Goal: Task Accomplishment & Management: Manage account settings

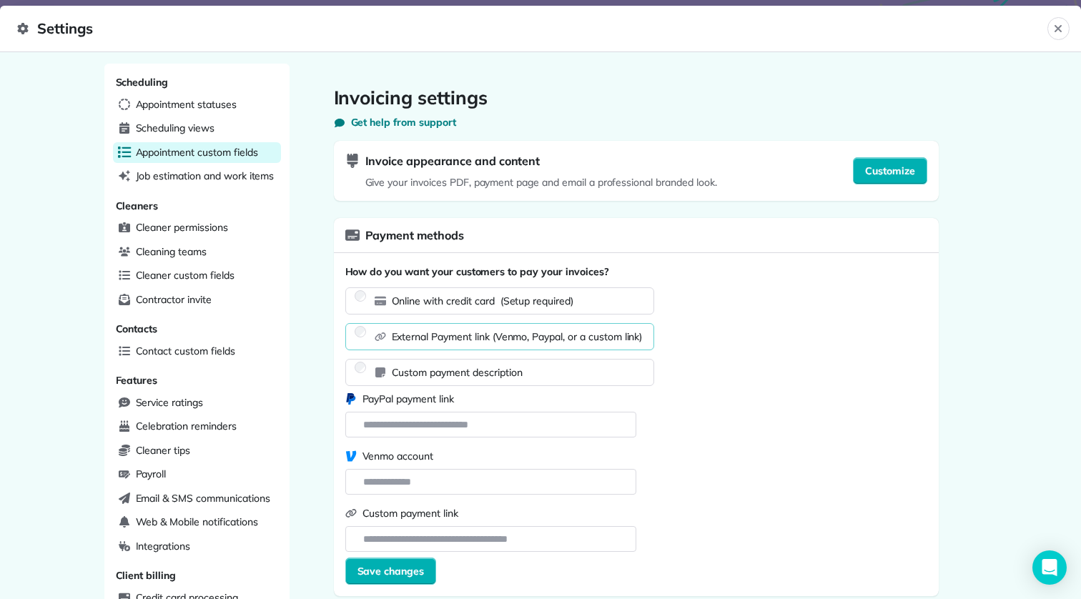
click at [209, 142] on div "Appointment custom fields" at bounding box center [197, 152] width 168 height 21
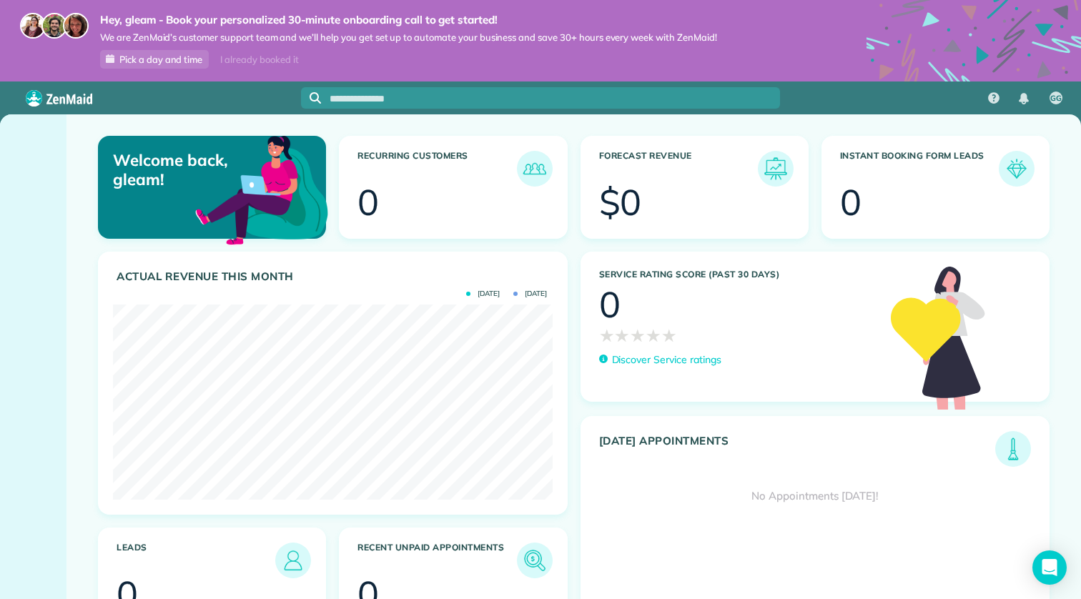
click at [55, 106] on img at bounding box center [59, 98] width 66 height 16
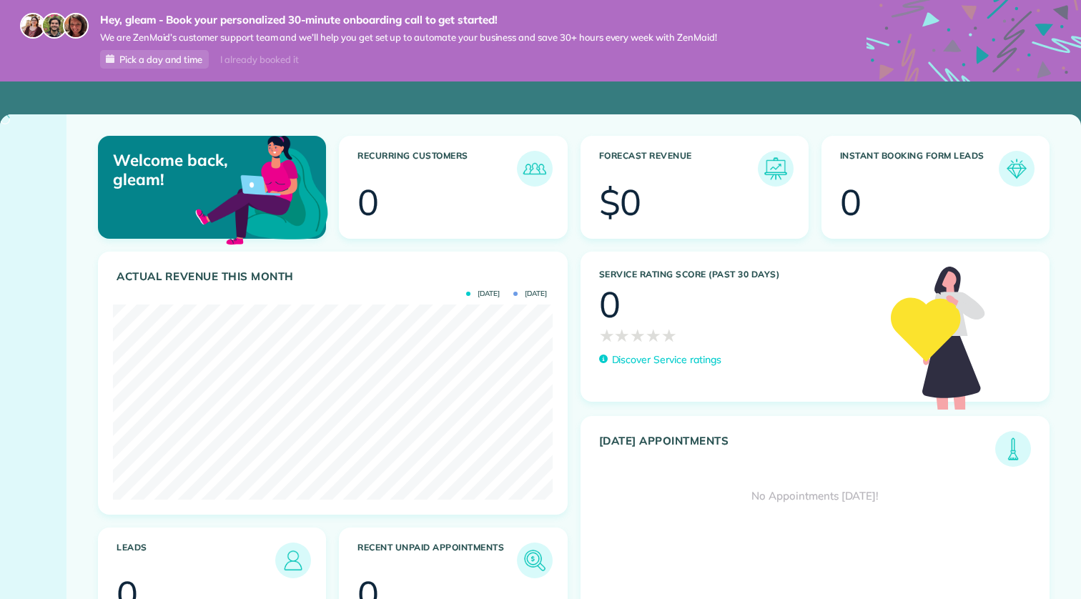
scroll to position [195, 439]
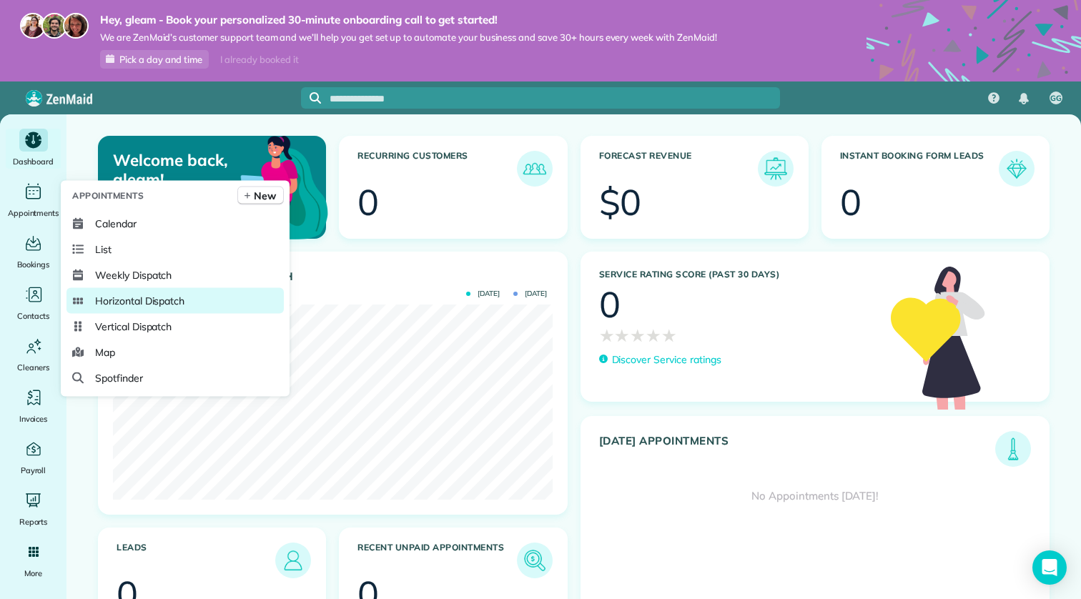
click at [137, 294] on span "Horizontal Dispatch" at bounding box center [139, 301] width 89 height 14
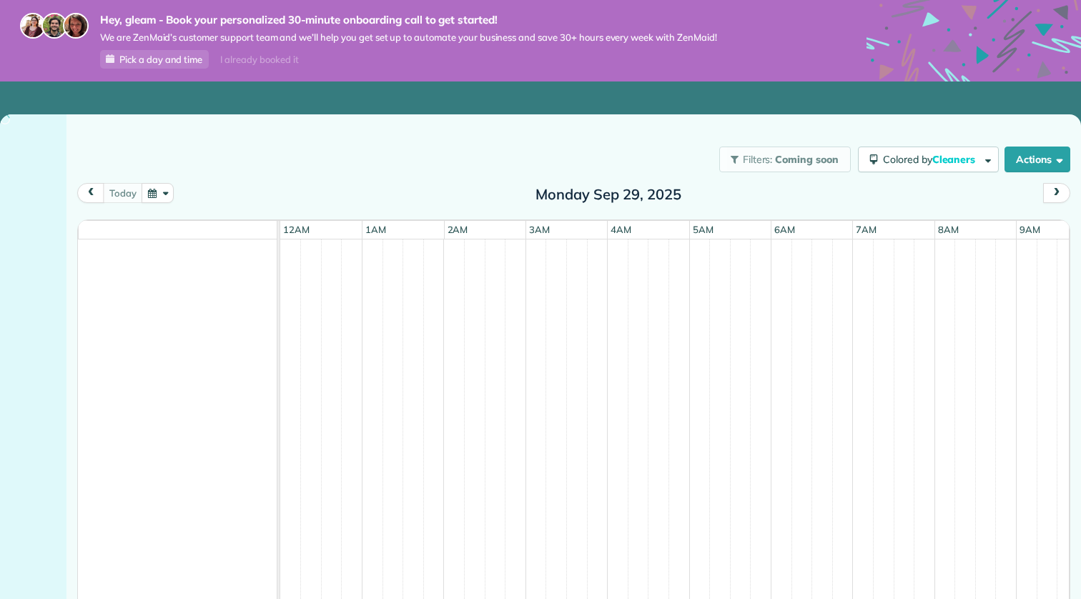
scroll to position [0, 491]
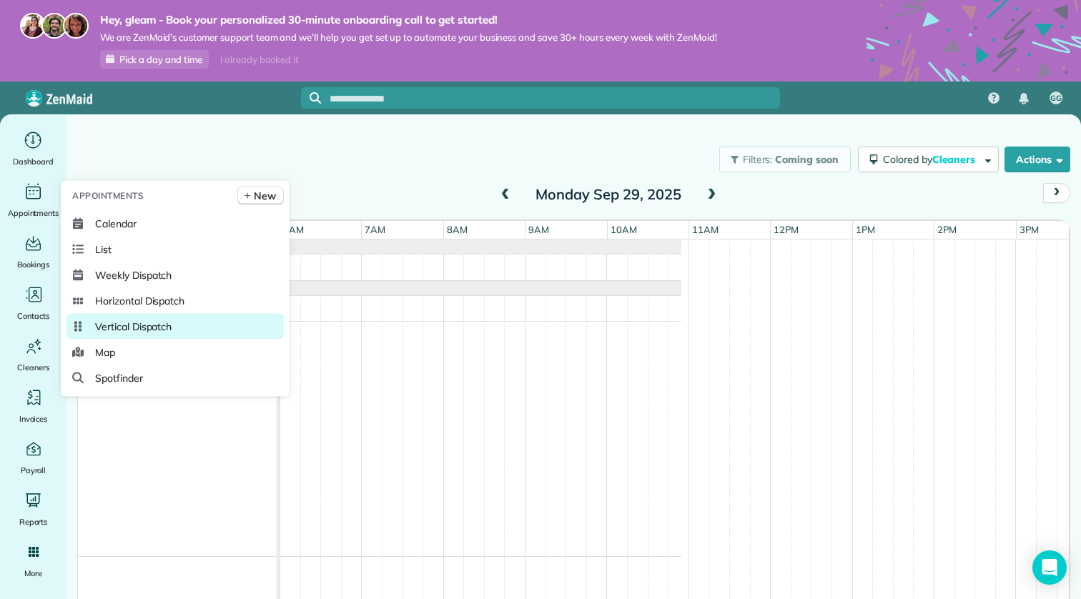
click at [129, 314] on link "Vertical Dispatch" at bounding box center [174, 327] width 217 height 26
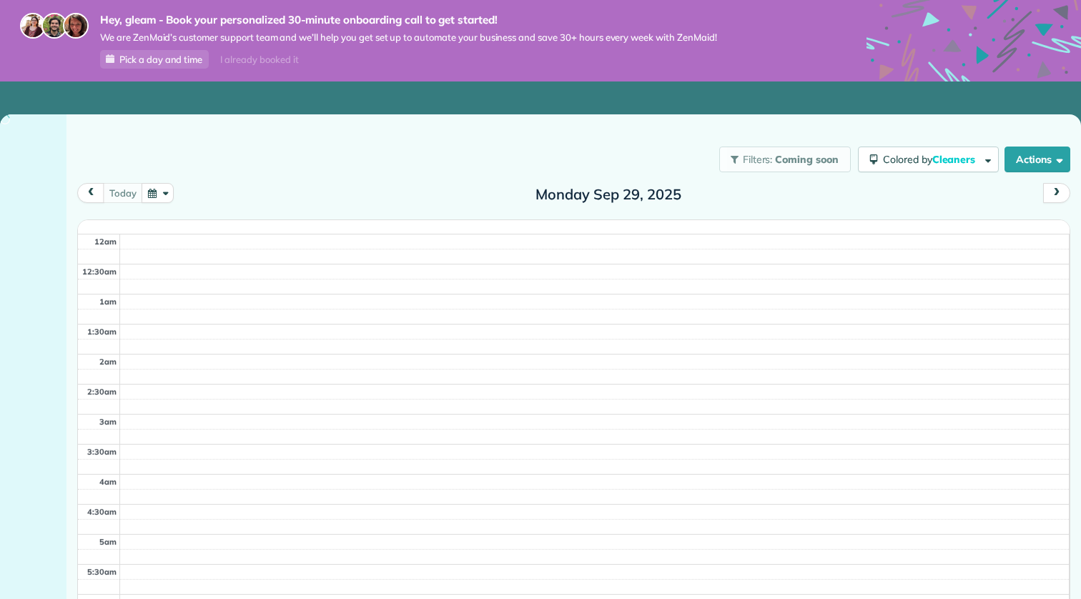
scroll to position [361, 0]
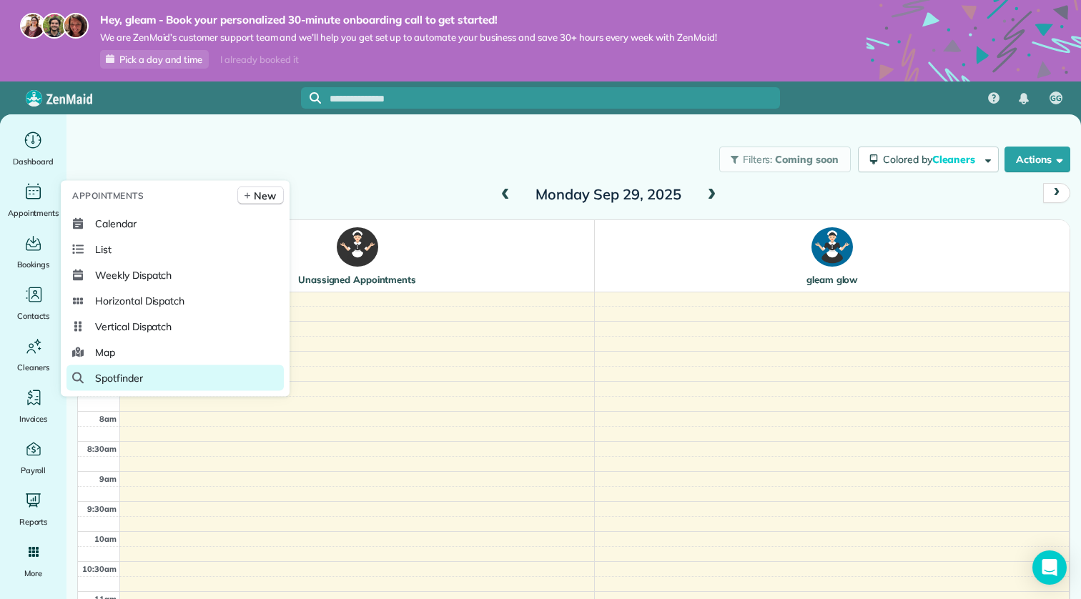
click at [123, 369] on link "Spotfinder" at bounding box center [174, 378] width 217 height 26
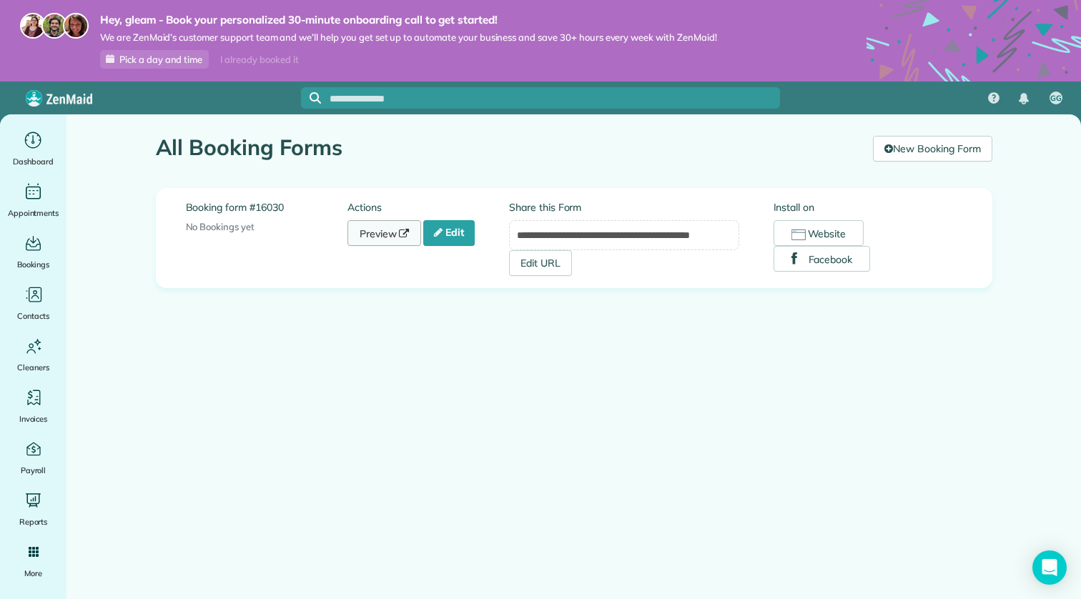
click at [397, 234] on link "Preview" at bounding box center [384, 233] width 74 height 26
click at [442, 244] on link "Edit" at bounding box center [448, 233] width 51 height 26
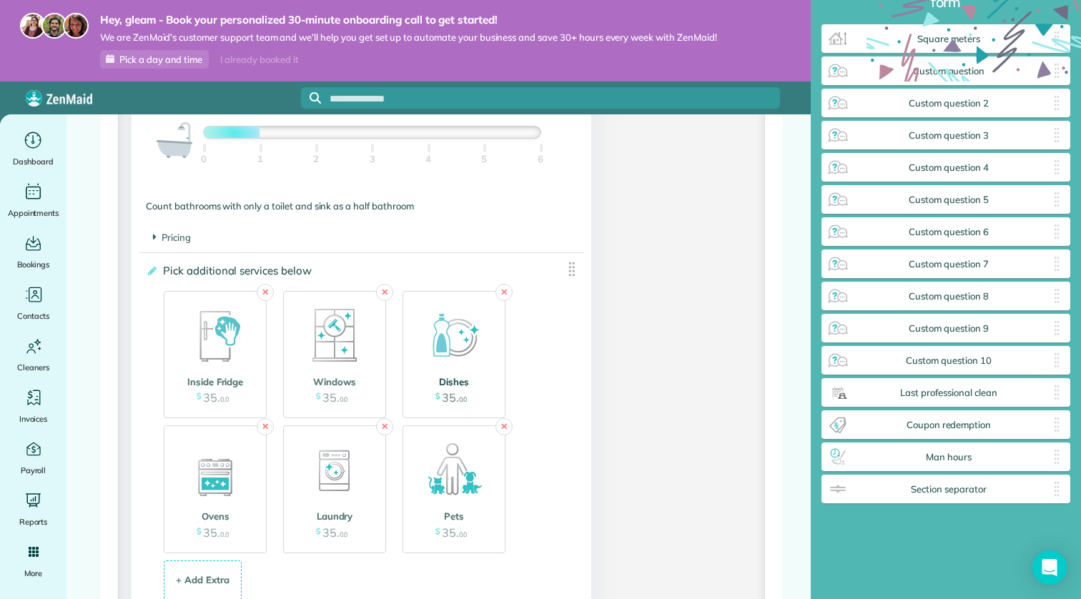
scroll to position [1708, 0]
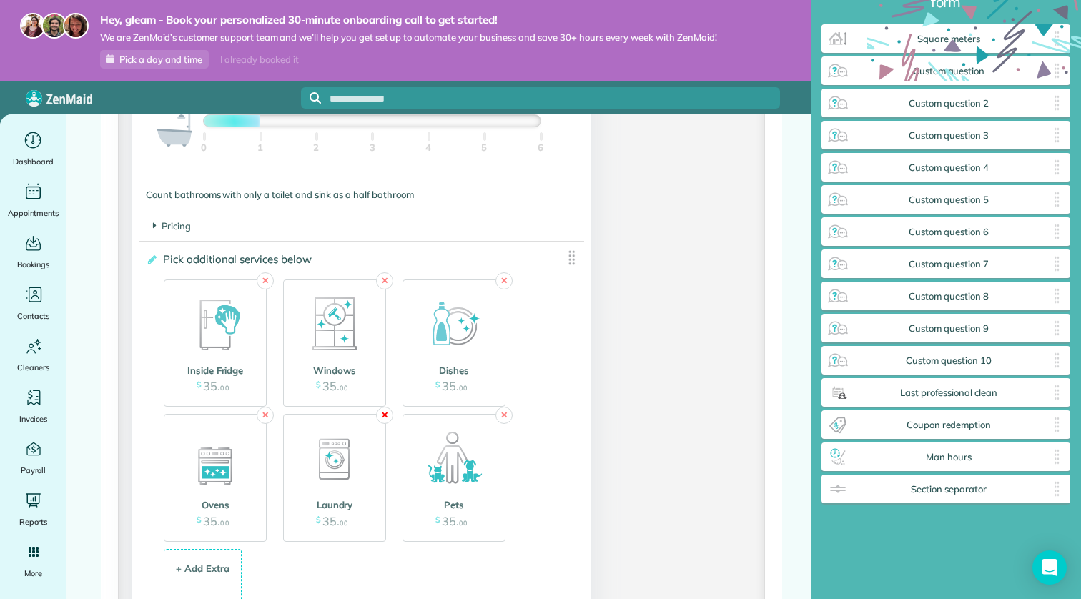
click at [385, 418] on link "✕" at bounding box center [384, 415] width 17 height 17
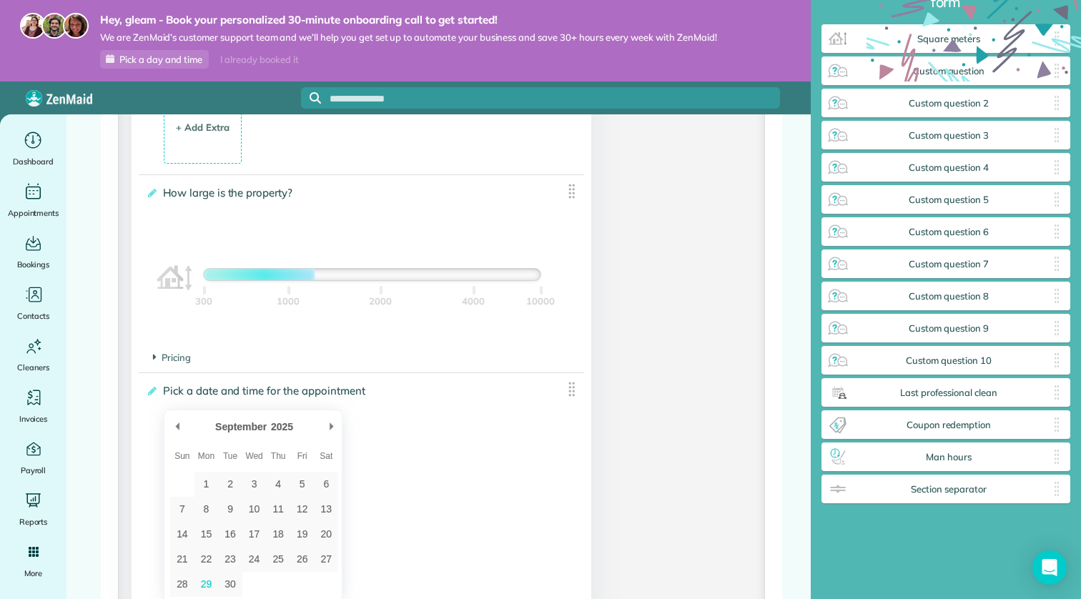
scroll to position [2177, 0]
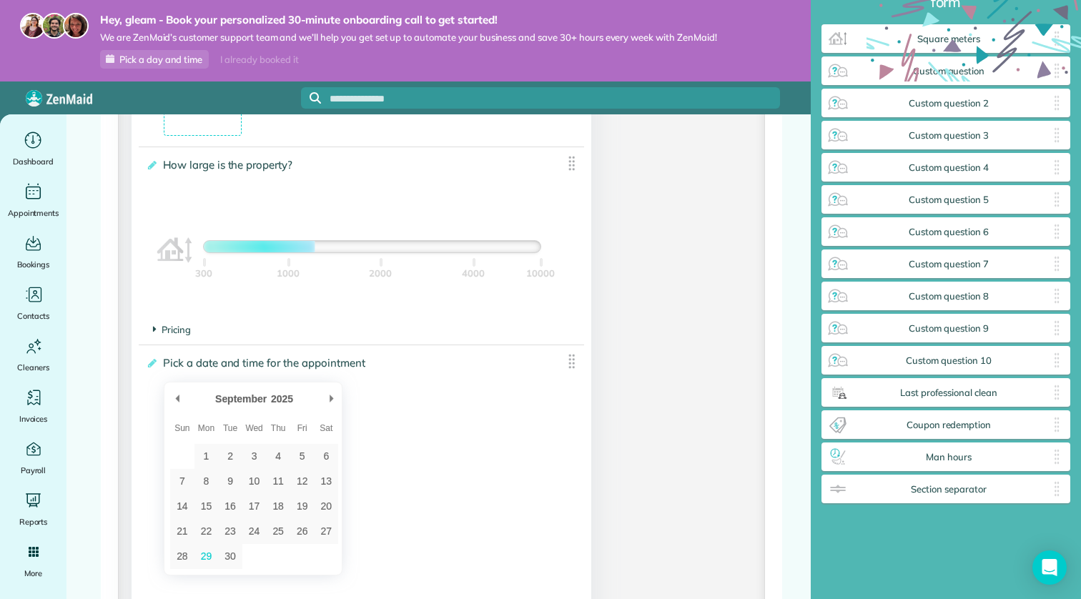
click at [157, 335] on span "Pricing" at bounding box center [172, 329] width 38 height 11
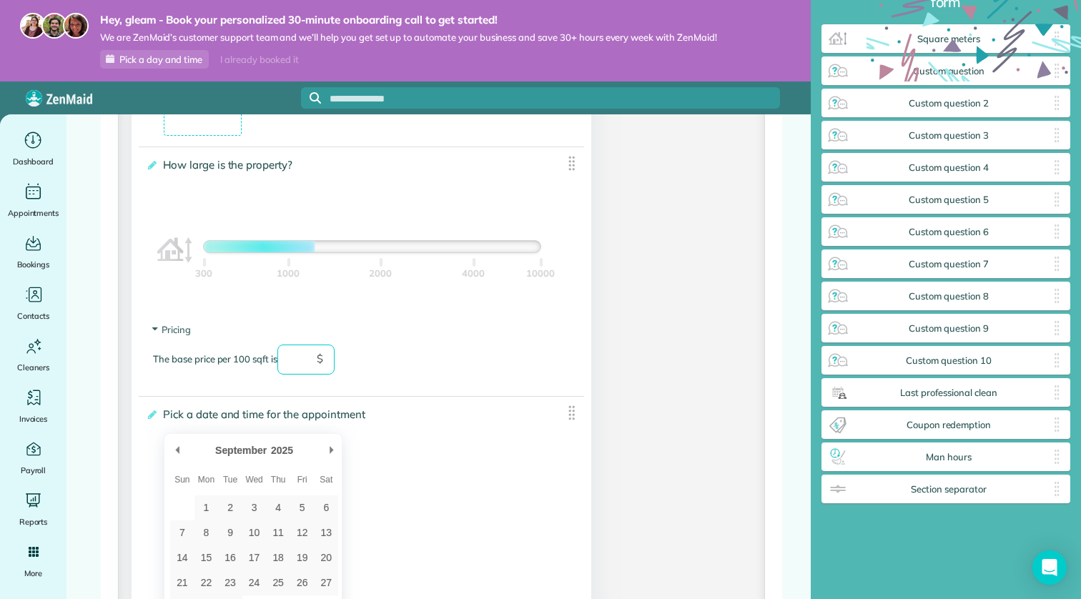
click at [309, 367] on input "text" at bounding box center [305, 359] width 57 height 30
type input "*"
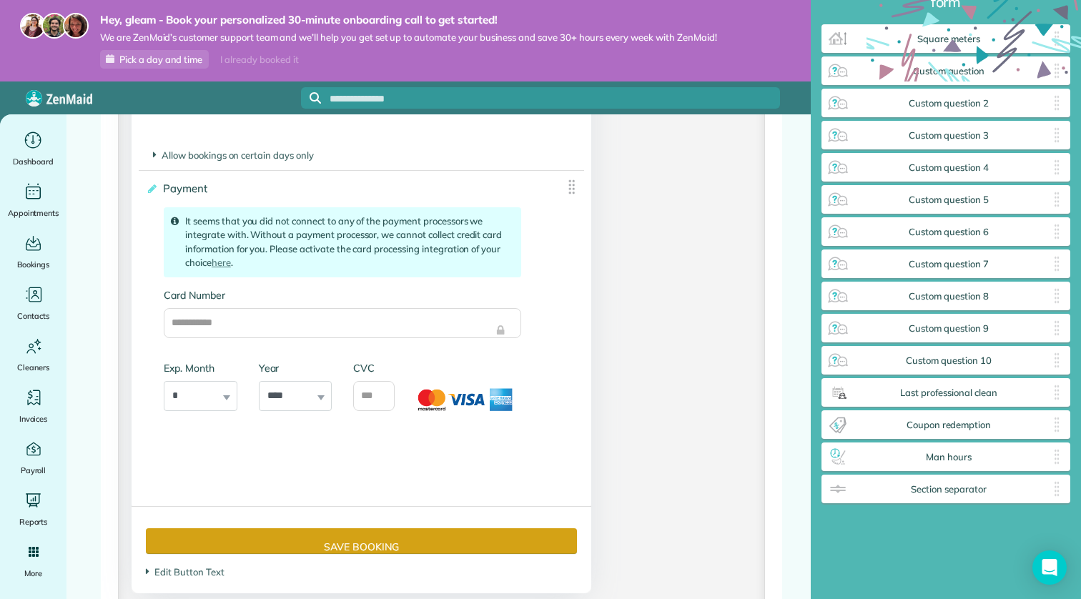
scroll to position [2917, 0]
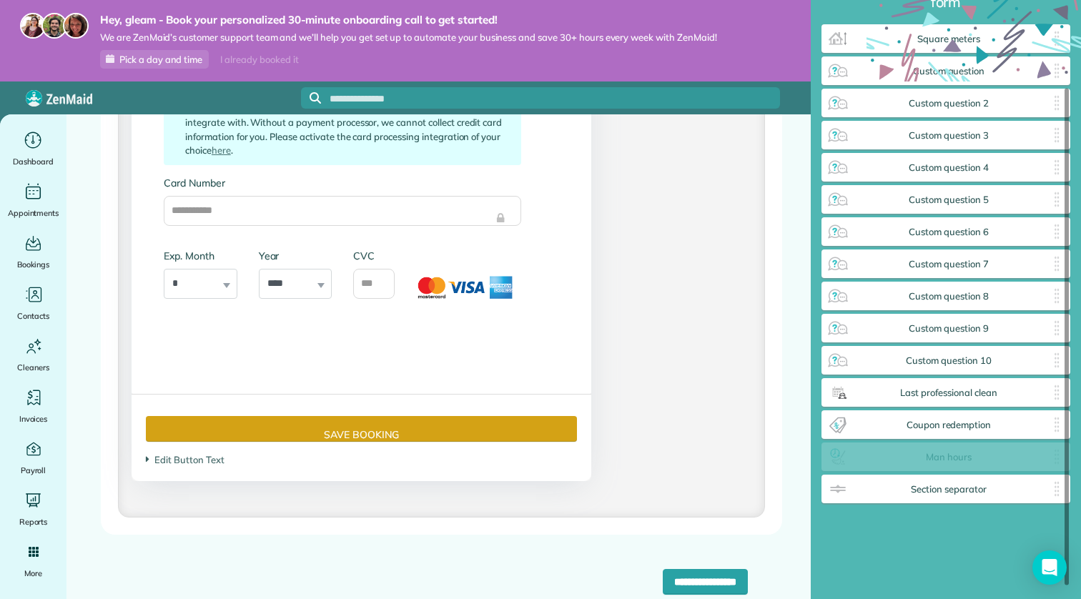
drag, startPoint x: 987, startPoint y: 464, endPoint x: 705, endPoint y: 365, distance: 298.3
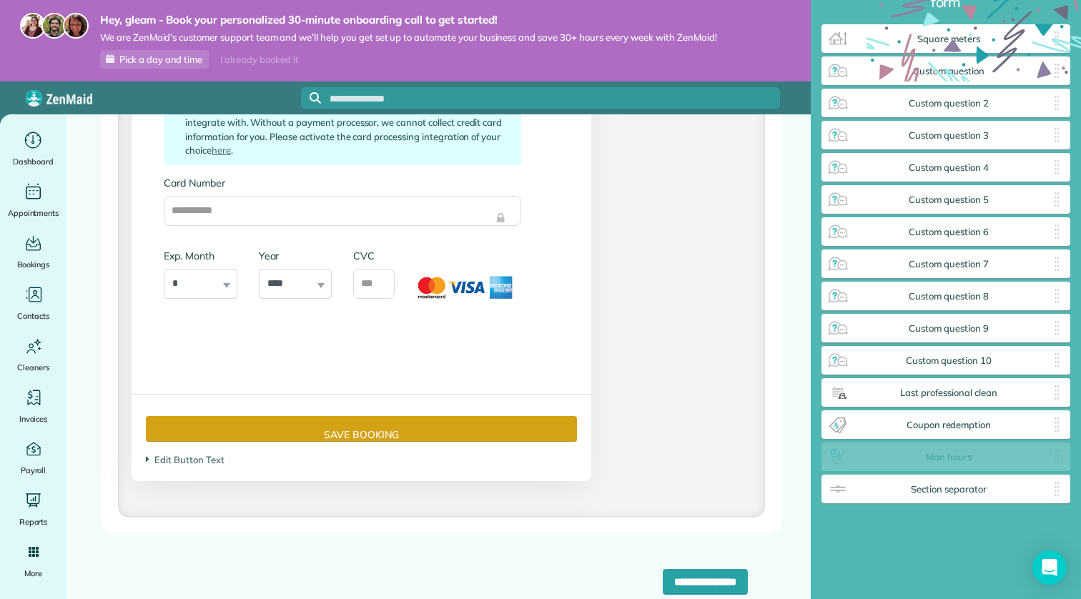
drag, startPoint x: 971, startPoint y: 457, endPoint x: 435, endPoint y: 394, distance: 539.7
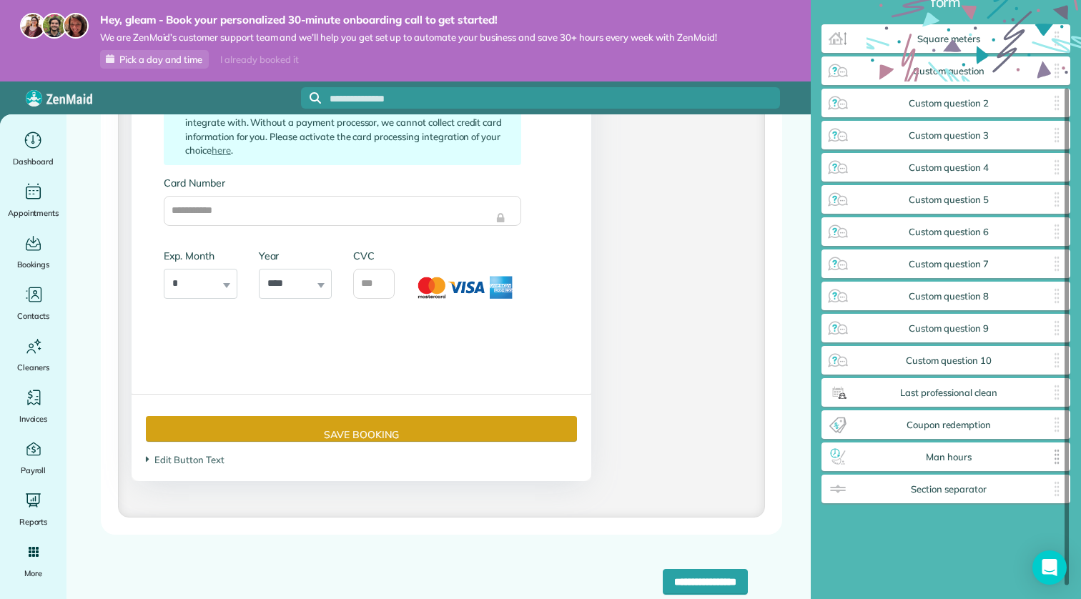
click at [915, 461] on span "Man hours" at bounding box center [948, 457] width 199 height 11
click at [935, 457] on span "Man hours" at bounding box center [948, 457] width 199 height 11
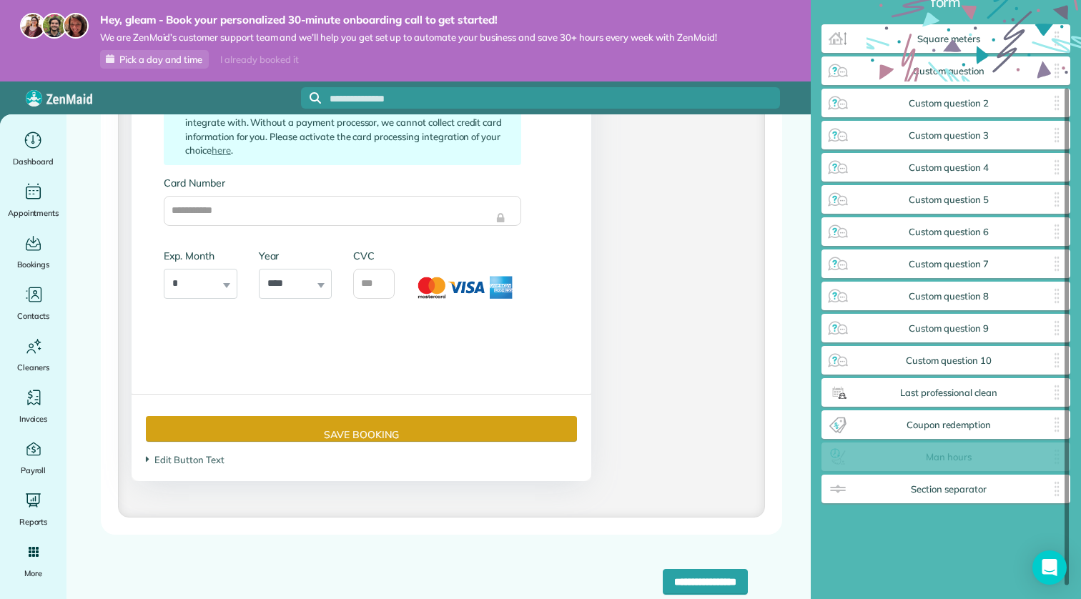
drag, startPoint x: 1058, startPoint y: 457, endPoint x: 596, endPoint y: 374, distance: 469.2
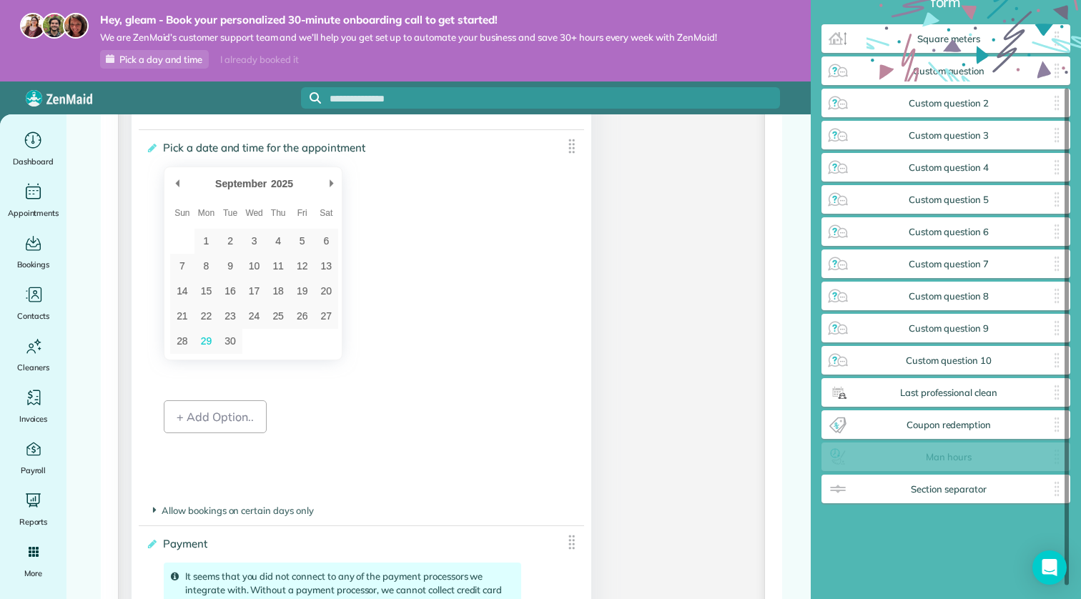
scroll to position [87, 0]
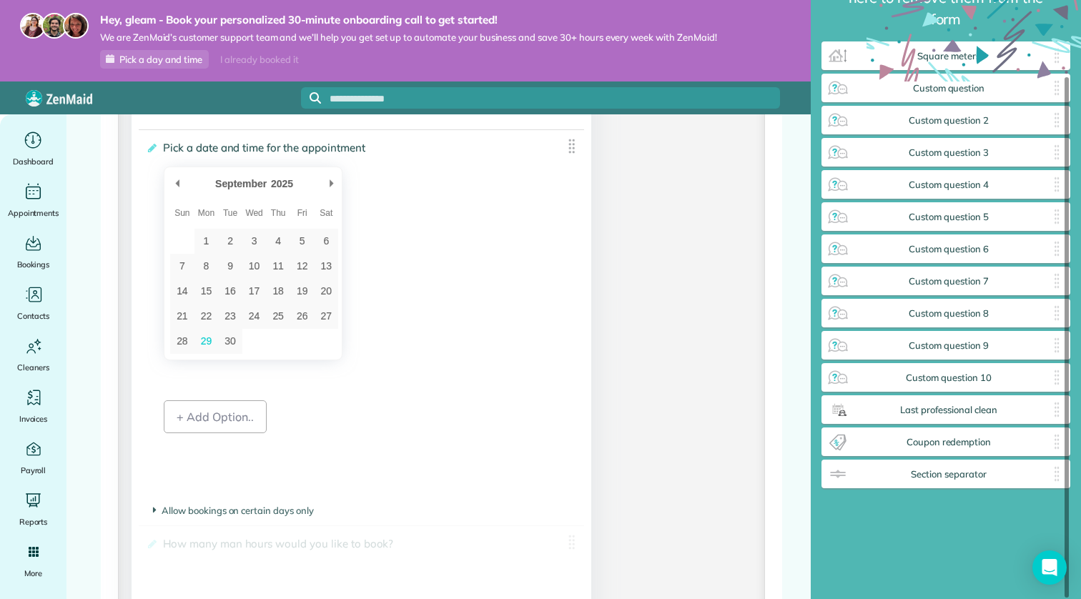
drag, startPoint x: 980, startPoint y: 457, endPoint x: 408, endPoint y: 451, distance: 571.8
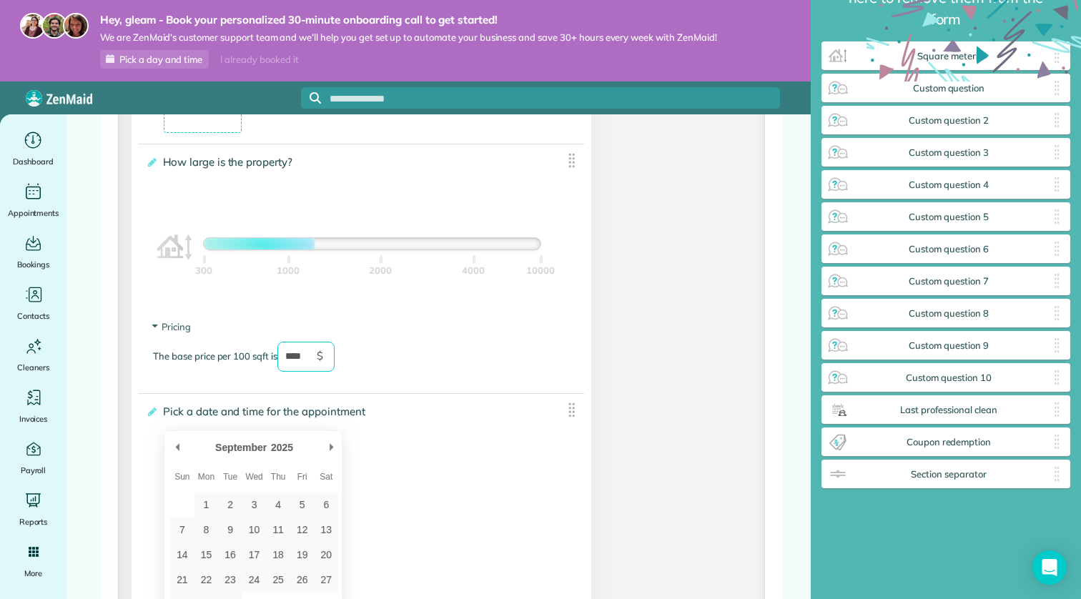
scroll to position [2174, 0]
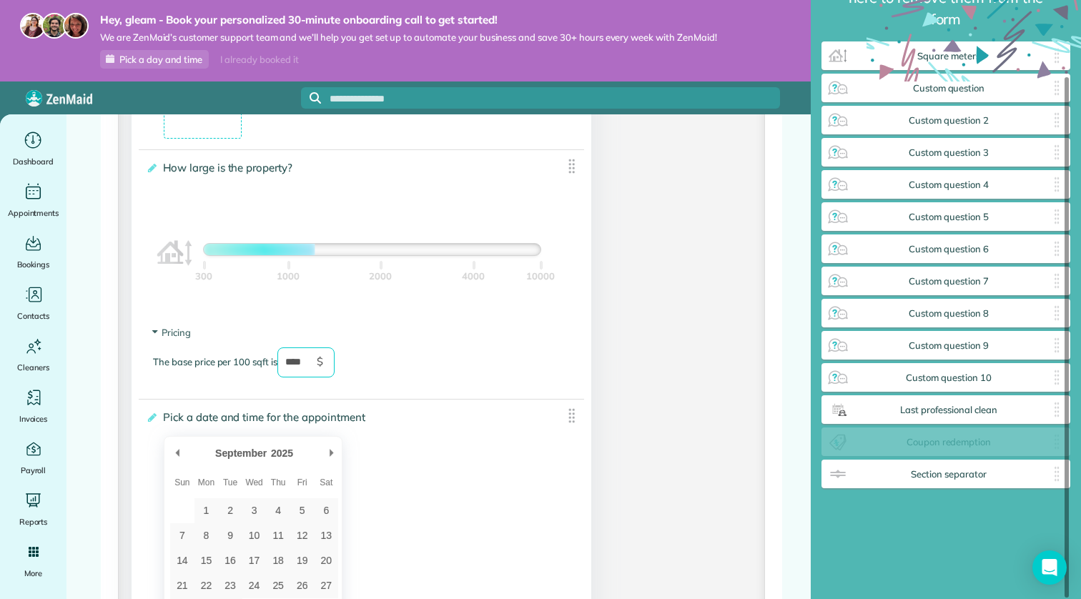
drag, startPoint x: 968, startPoint y: 444, endPoint x: 683, endPoint y: 437, distance: 284.5
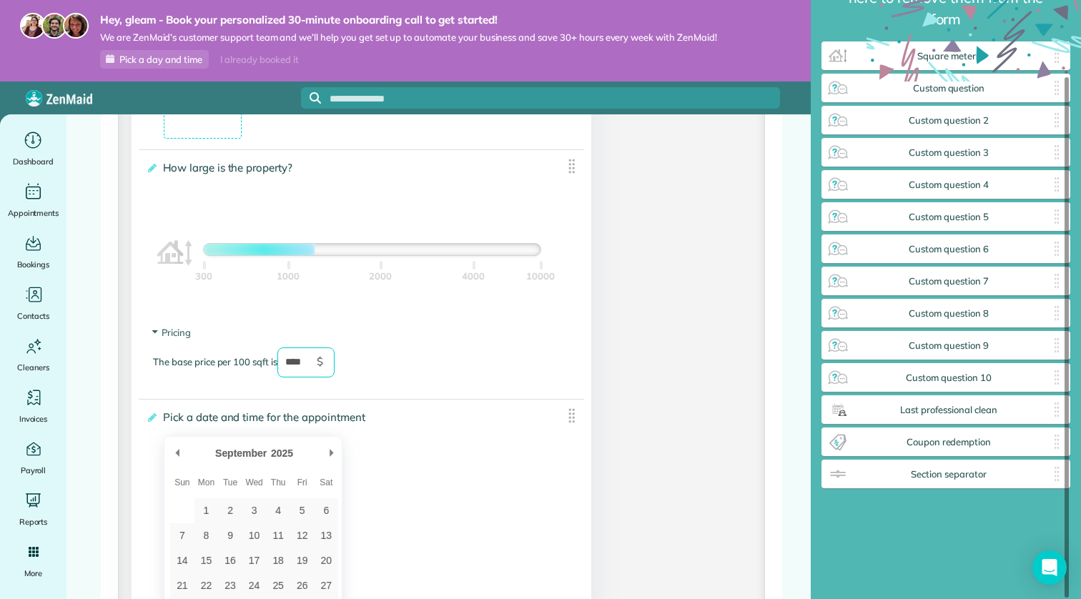
type input "****"
click at [905, 549] on div "**********" at bounding box center [945, 274] width 249 height 650
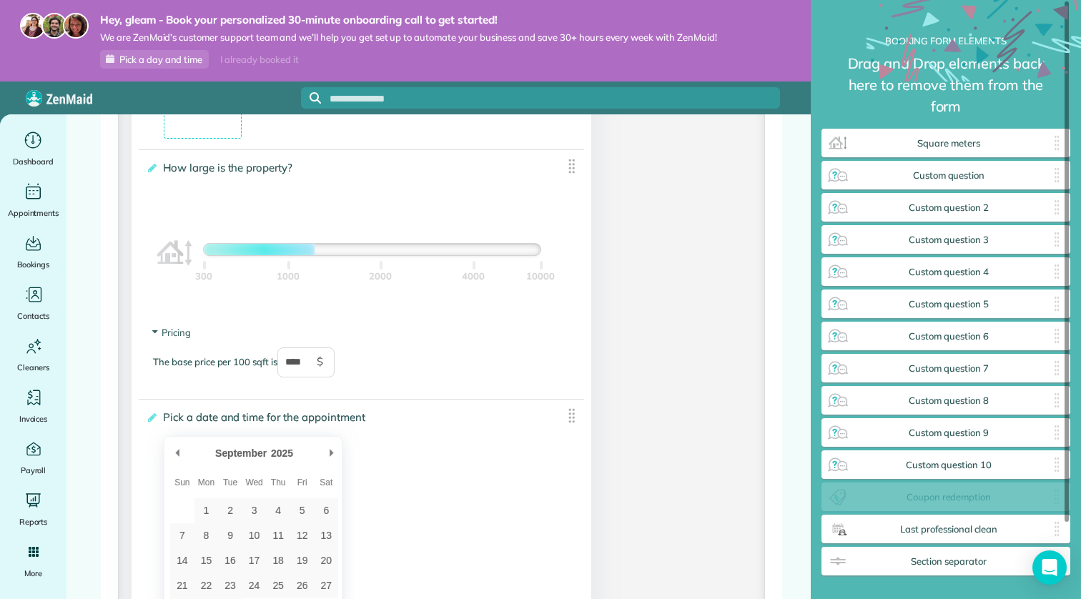
drag, startPoint x: 954, startPoint y: 531, endPoint x: 821, endPoint y: 480, distance: 142.5
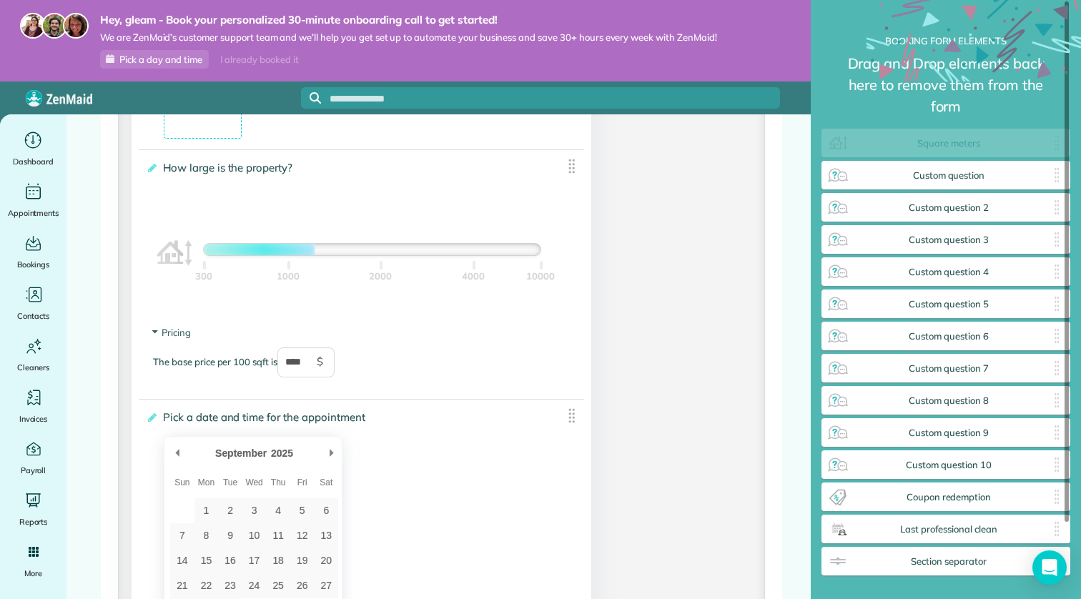
drag, startPoint x: 971, startPoint y: 147, endPoint x: 820, endPoint y: 185, distance: 155.7
drag, startPoint x: 958, startPoint y: 145, endPoint x: 960, endPoint y: 200, distance: 55.0
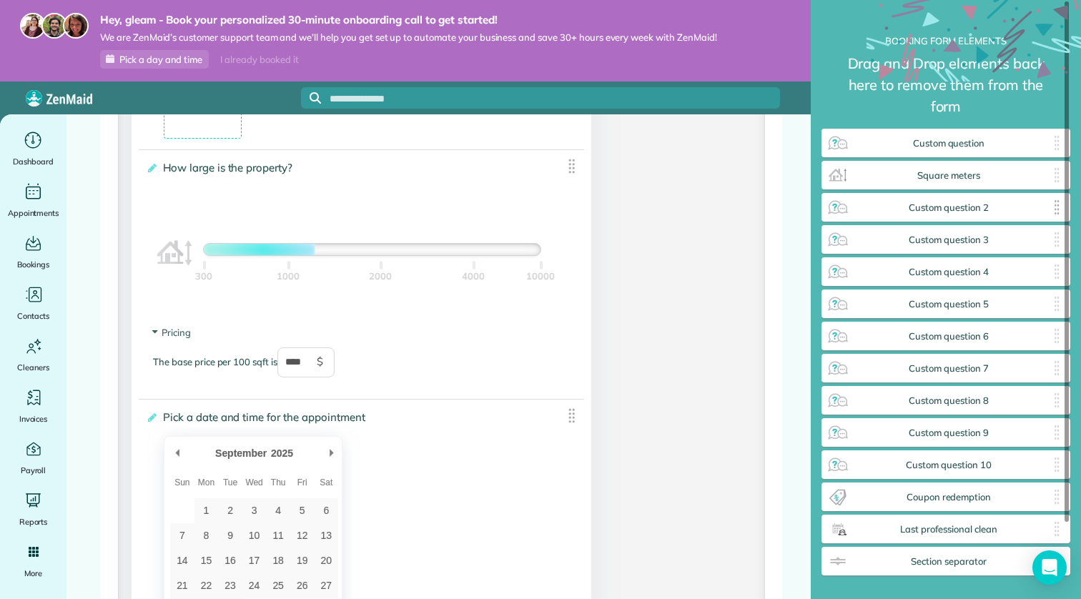
click at [961, 217] on div "Custom question 2 ✕" at bounding box center [945, 207] width 249 height 29
click at [967, 202] on span "Custom question 2" at bounding box center [948, 207] width 199 height 11
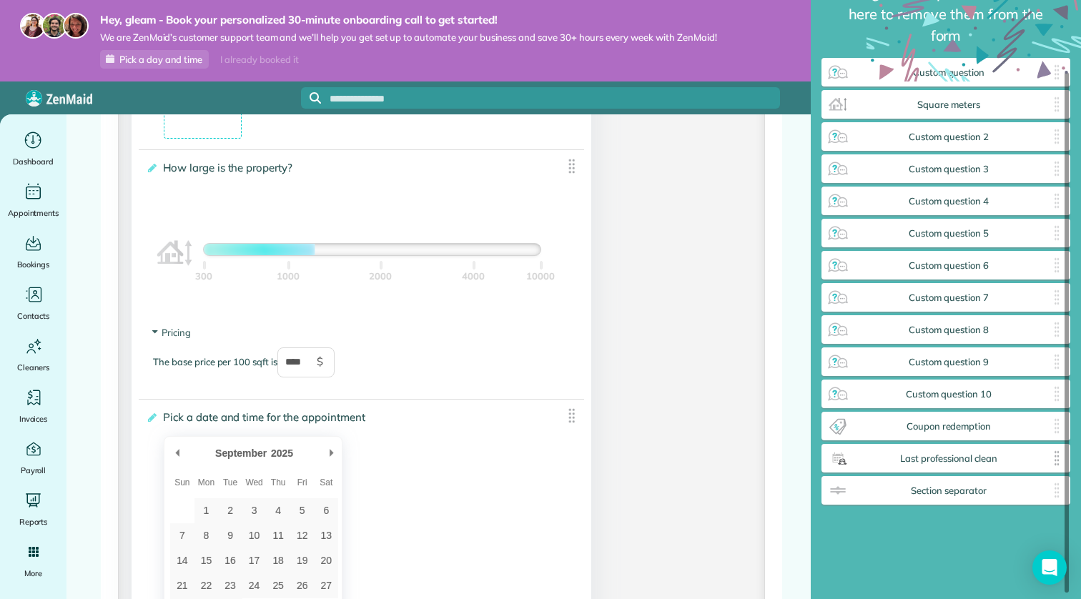
scroll to position [87, 0]
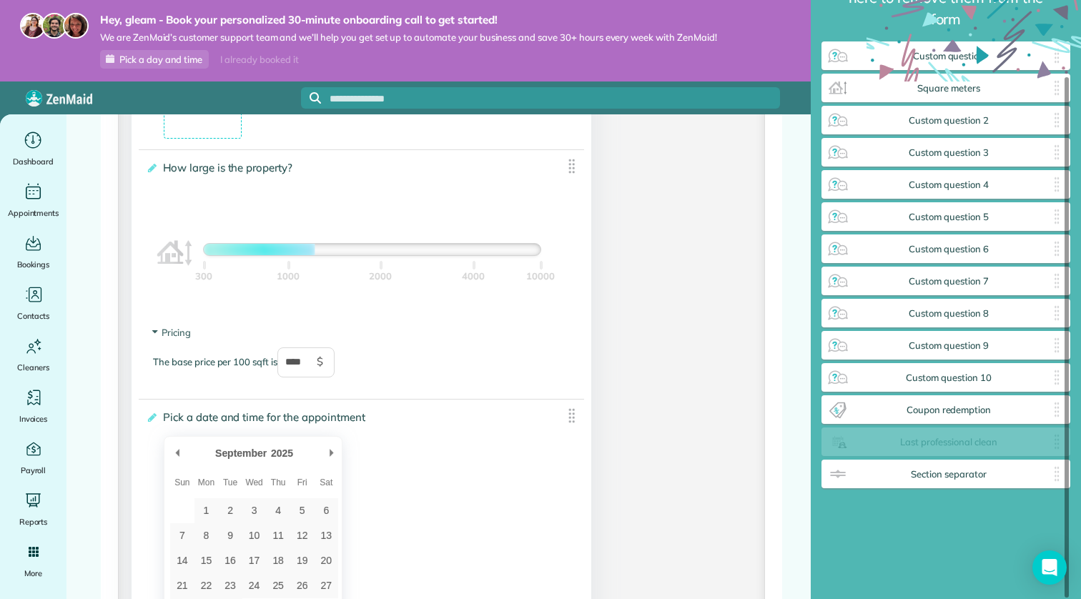
drag, startPoint x: 982, startPoint y: 440, endPoint x: 864, endPoint y: 432, distance: 118.2
click at [864, 432] on div "Last professional clean ✕" at bounding box center [945, 441] width 249 height 29
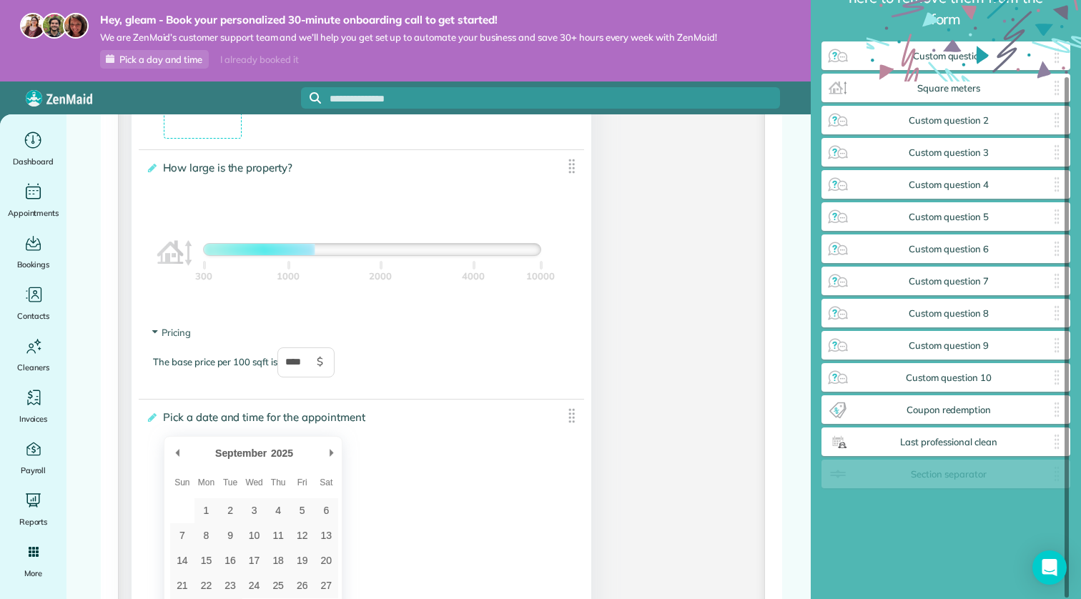
drag, startPoint x: 911, startPoint y: 477, endPoint x: 621, endPoint y: 433, distance: 293.4
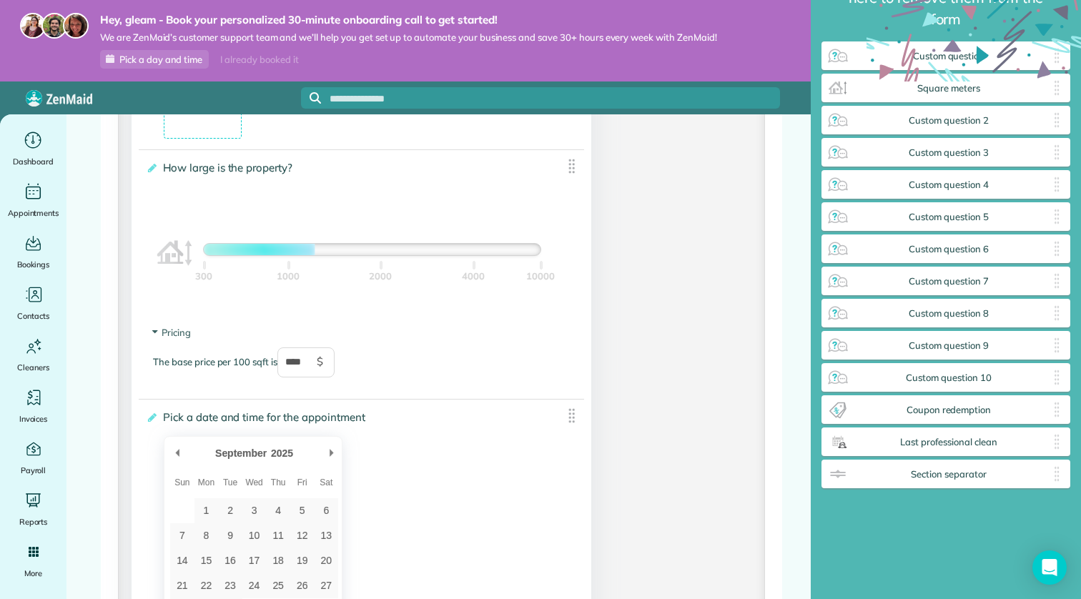
click at [568, 416] on img at bounding box center [571, 416] width 18 height 18
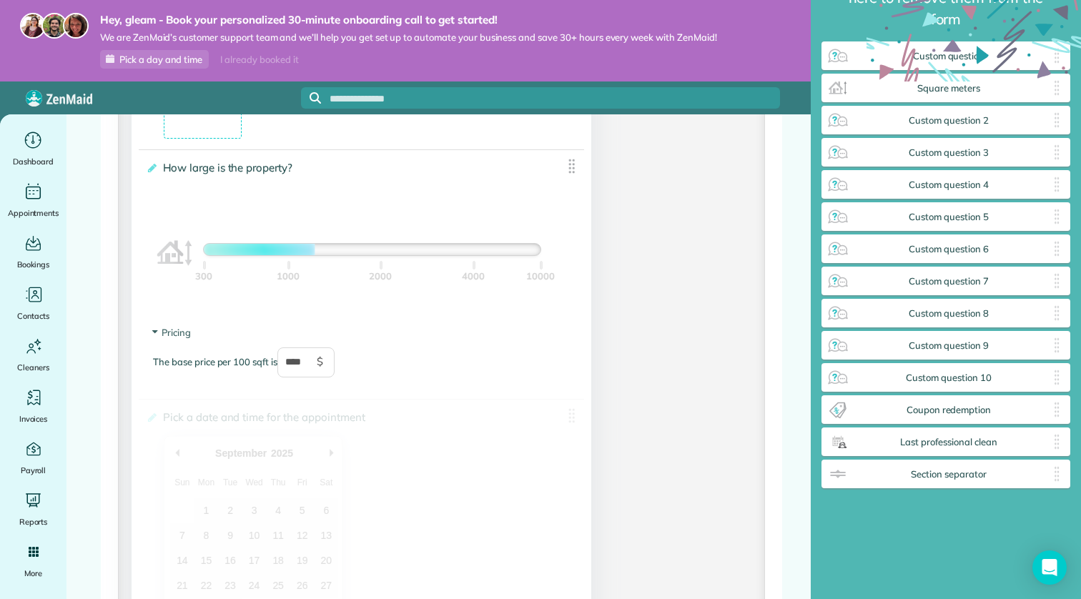
drag, startPoint x: 568, startPoint y: 420, endPoint x: 568, endPoint y: 450, distance: 30.0
click at [568, 450] on div "**********" at bounding box center [361, 582] width 445 height 367
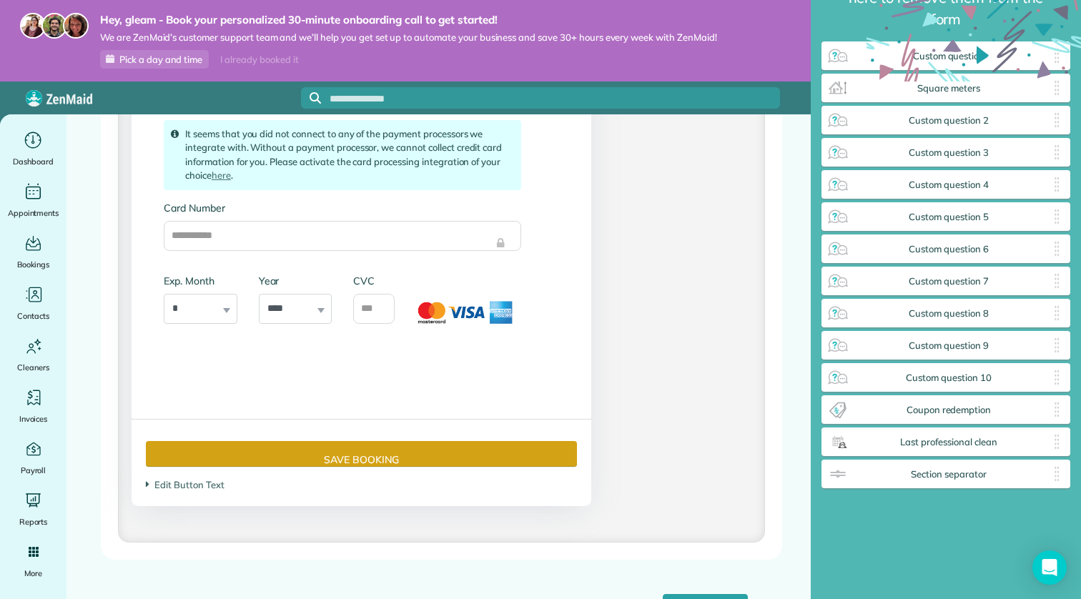
scroll to position [3129, 0]
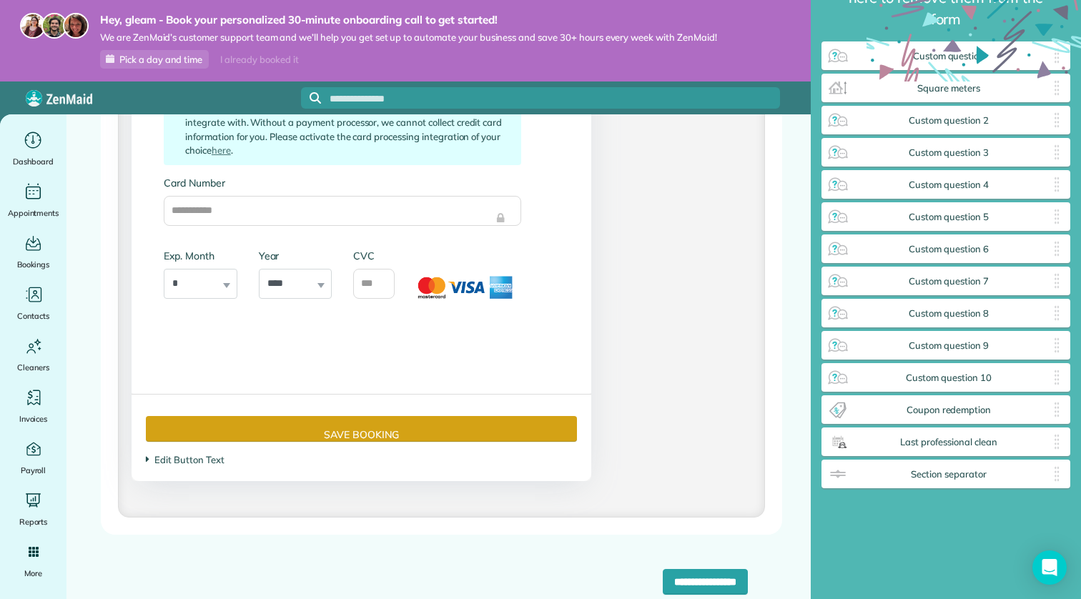
click at [148, 455] on icon at bounding box center [148, 459] width 4 height 12
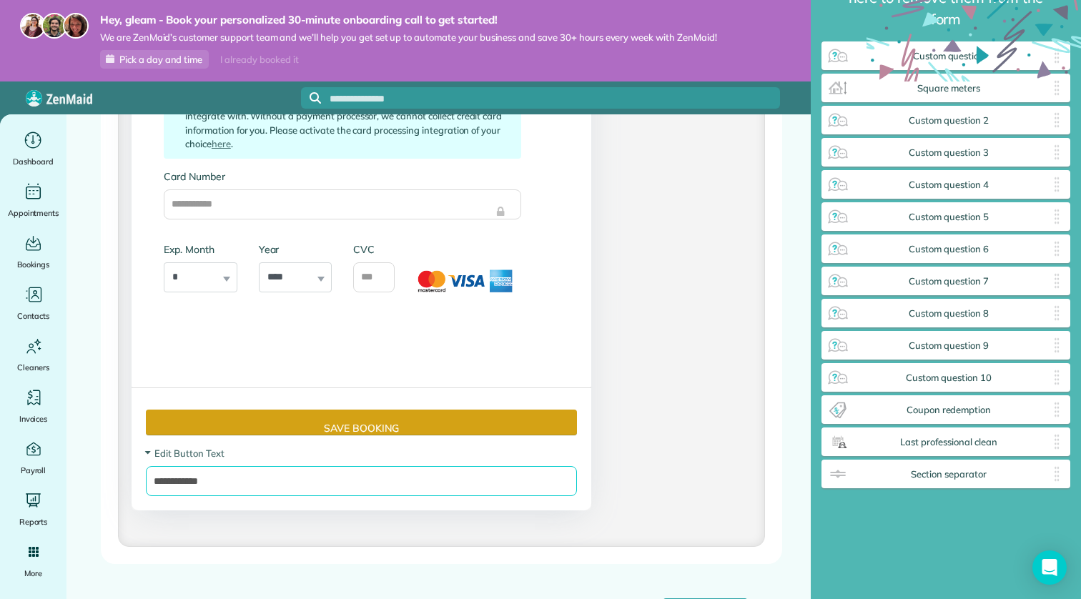
click at [237, 488] on input "**********" at bounding box center [361, 481] width 431 height 30
click at [154, 456] on span "Edit Button Text" at bounding box center [185, 452] width 78 height 11
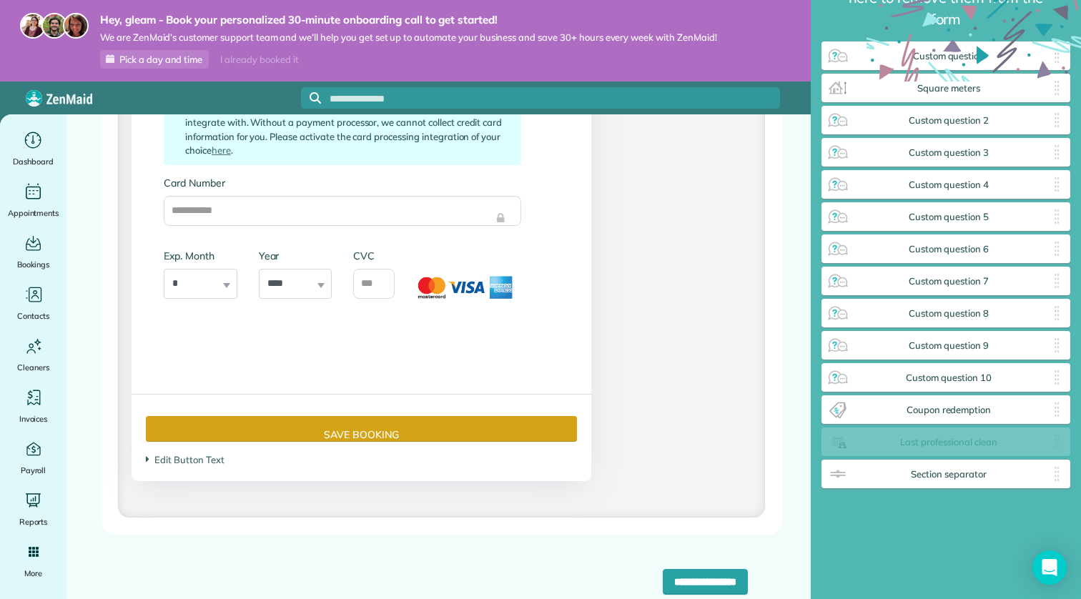
scroll to position [55, 0]
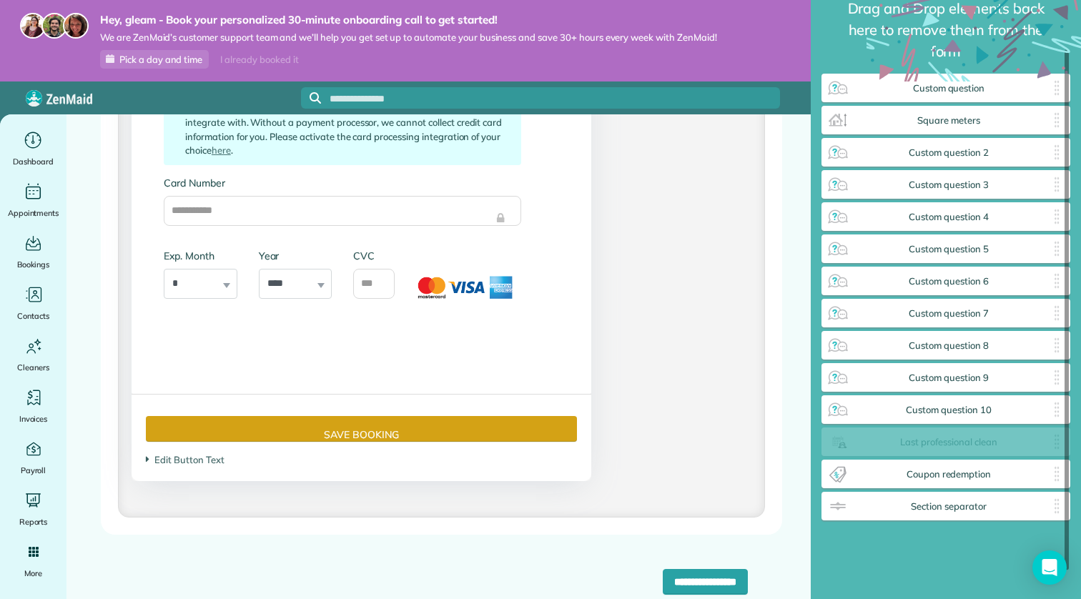
click at [951, 437] on span "Last professional clean" at bounding box center [948, 442] width 199 height 11
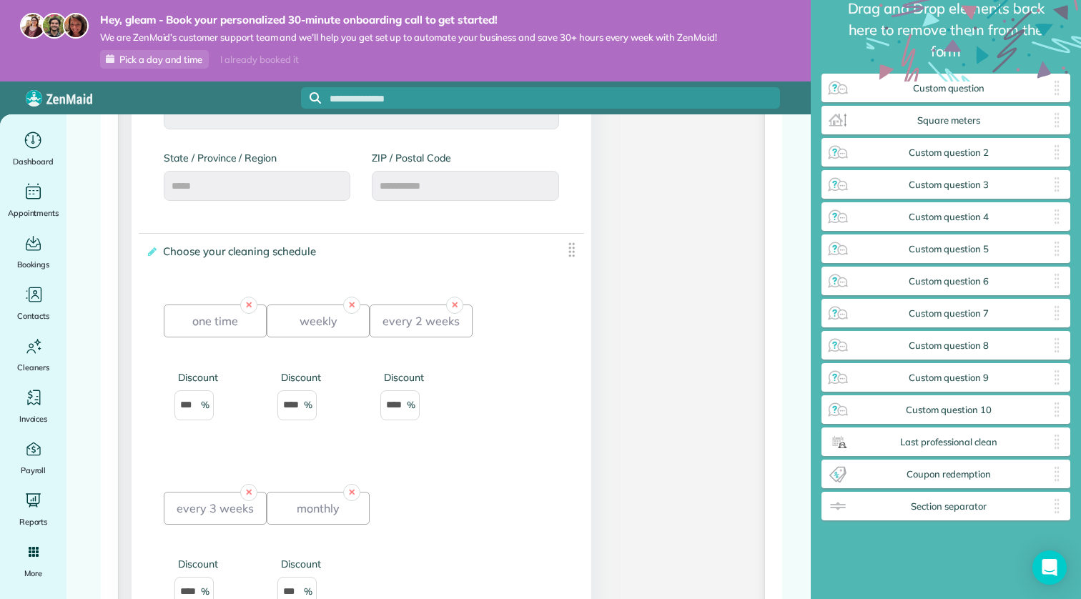
scroll to position [859, 0]
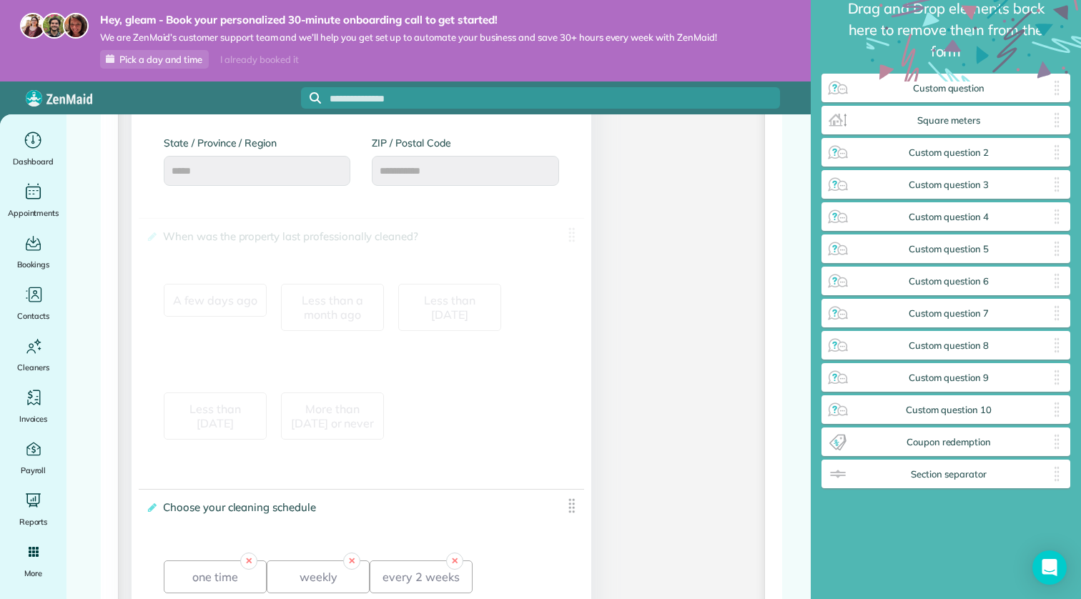
drag, startPoint x: 973, startPoint y: 445, endPoint x: 467, endPoint y: 360, distance: 513.1
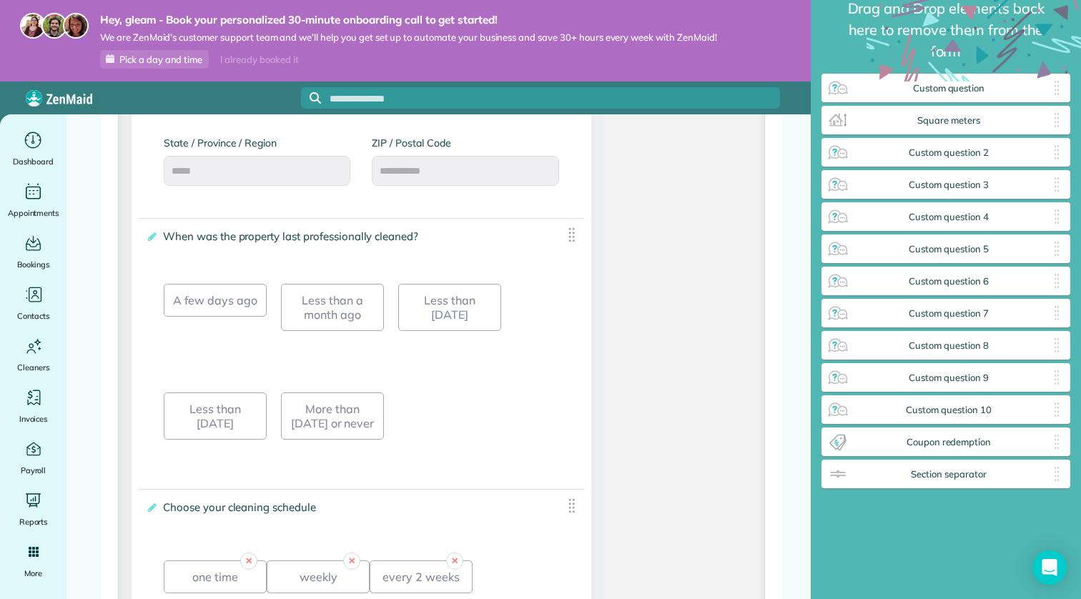
click at [206, 297] on div "A few days ago" at bounding box center [215, 300] width 103 height 33
click at [204, 292] on div "A few days ago" at bounding box center [215, 300] width 103 height 33
click at [227, 295] on div "A few days ago" at bounding box center [215, 300] width 103 height 33
click at [432, 304] on div "Less than [DATE]" at bounding box center [449, 307] width 103 height 47
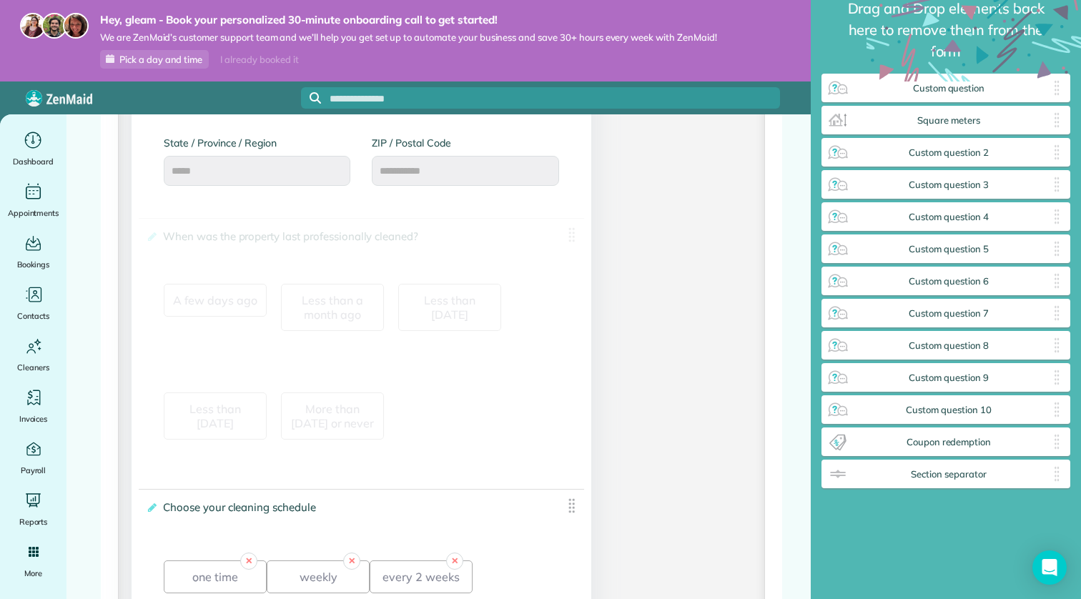
click at [573, 235] on img at bounding box center [571, 235] width 18 height 18
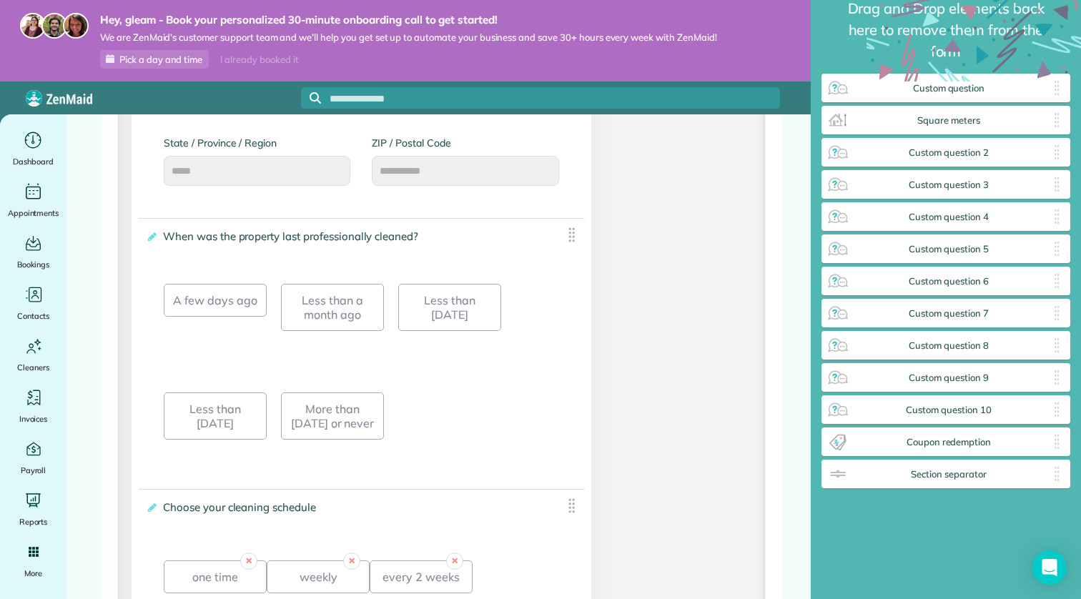
click at [157, 241] on label "**********" at bounding box center [351, 236] width 410 height 14
click at [0, 0] on input "**********" at bounding box center [0, 0] width 0 height 0
click at [151, 241] on icon at bounding box center [151, 237] width 11 height 10
click at [0, 0] on input "**********" at bounding box center [0, 0] width 0 height 0
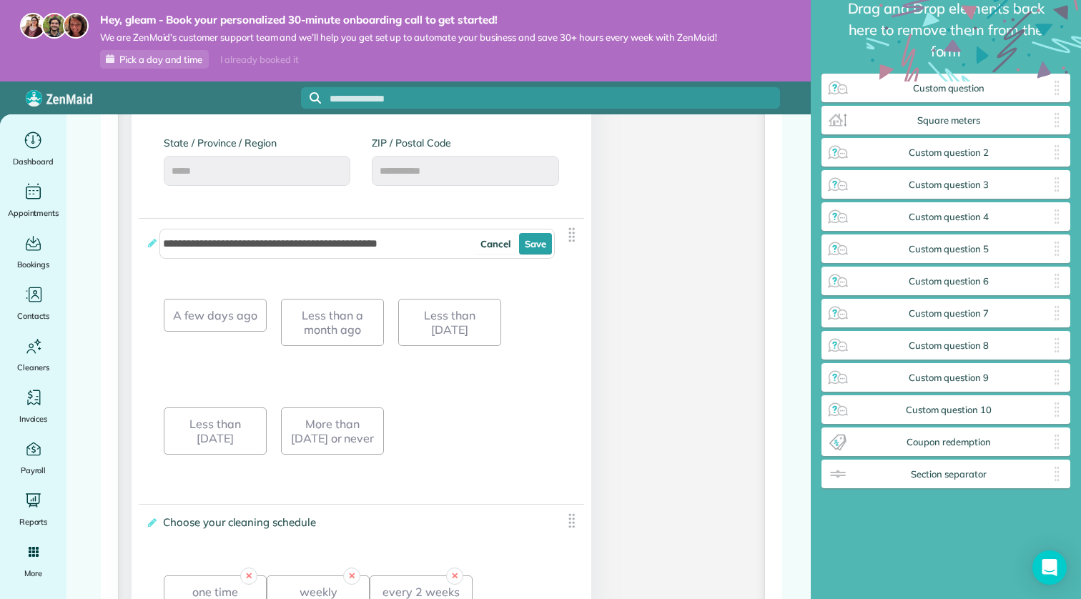
click at [496, 244] on link "Cancel" at bounding box center [495, 243] width 41 height 21
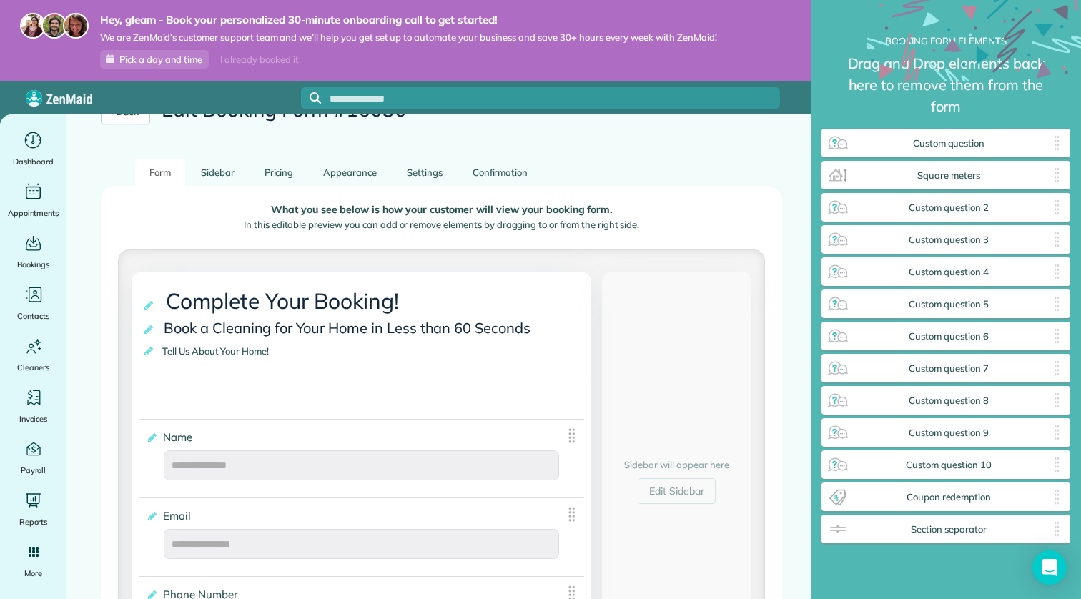
scroll to position [0, 0]
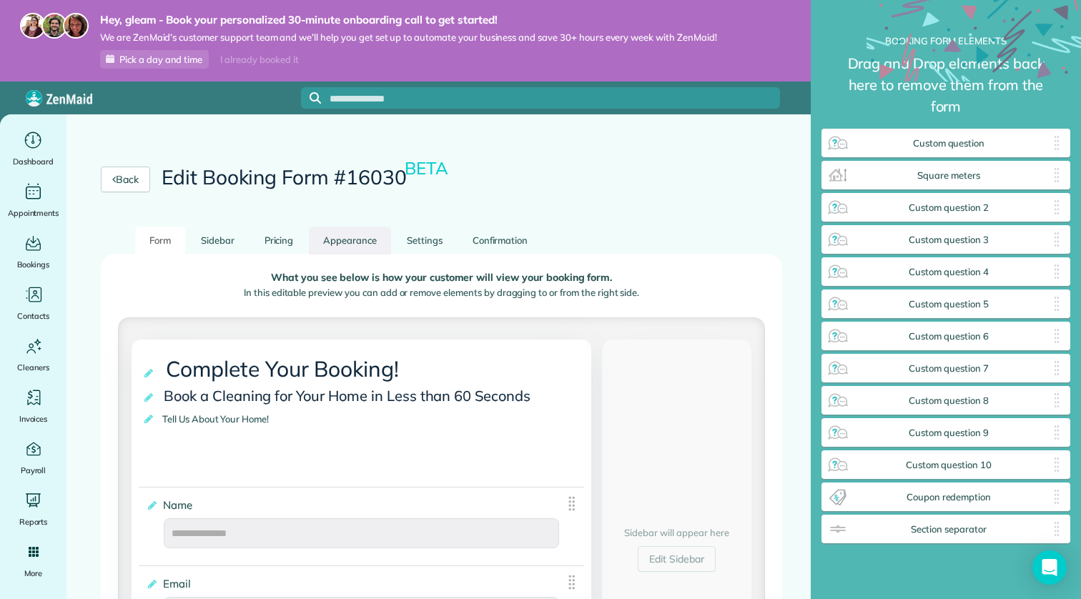
click at [371, 241] on link "Appearance" at bounding box center [350, 241] width 82 height 28
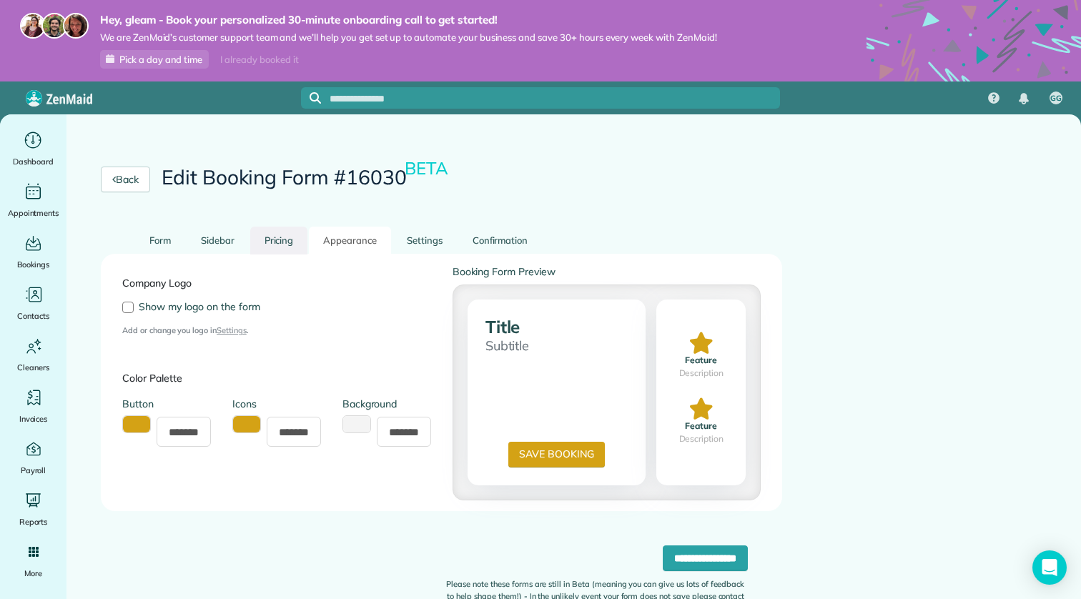
click at [288, 242] on link "Pricing" at bounding box center [279, 241] width 58 height 28
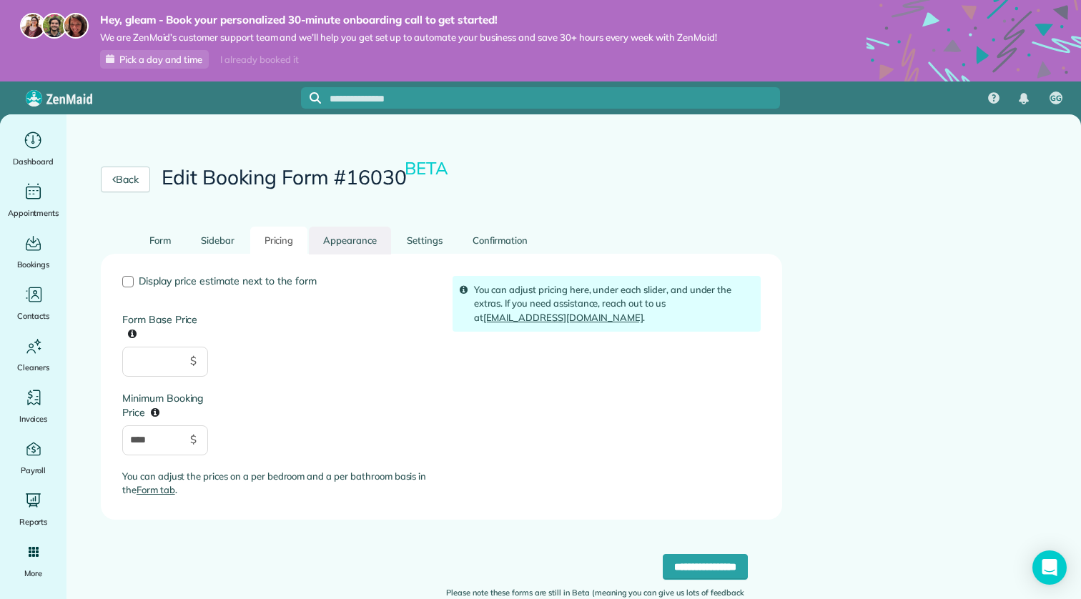
click at [350, 244] on link "Appearance" at bounding box center [350, 241] width 82 height 28
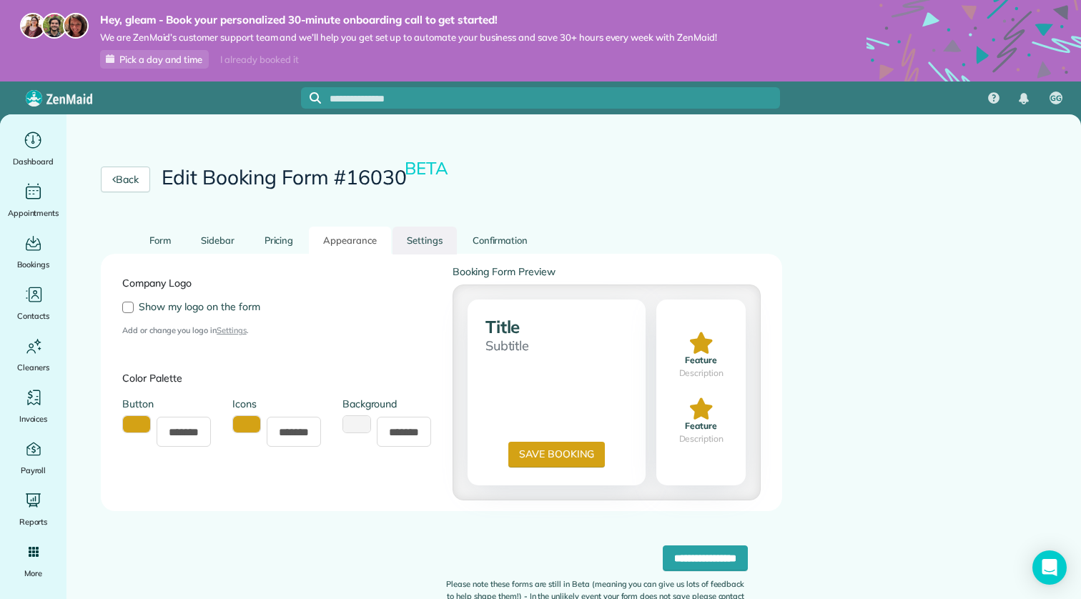
click at [428, 242] on link "Settings" at bounding box center [424, 241] width 64 height 28
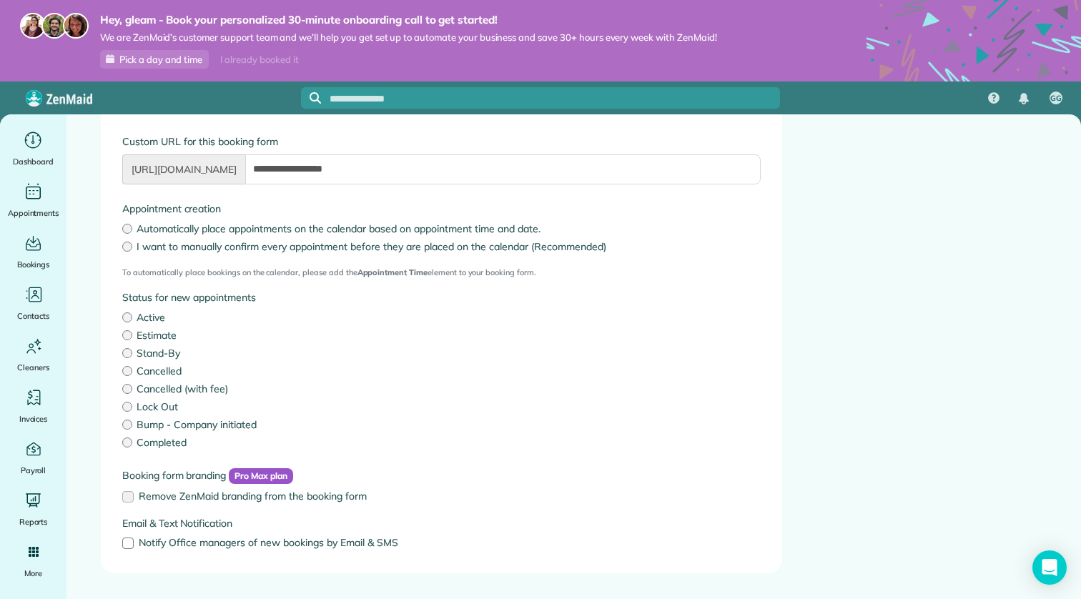
scroll to position [251, 0]
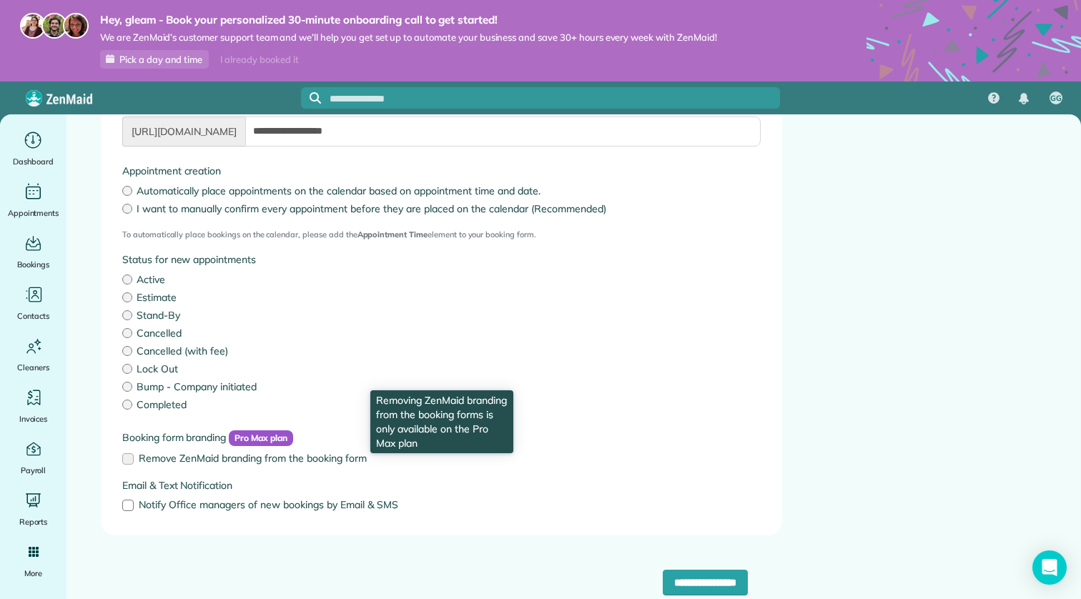
click at [135, 459] on label "Remove ZenMaid branding from the booking form" at bounding box center [441, 458] width 638 height 10
click at [124, 457] on label "Remove ZenMaid branding from the booking form" at bounding box center [441, 458] width 638 height 10
click at [126, 457] on label "Remove ZenMaid branding from the booking form" at bounding box center [441, 458] width 638 height 10
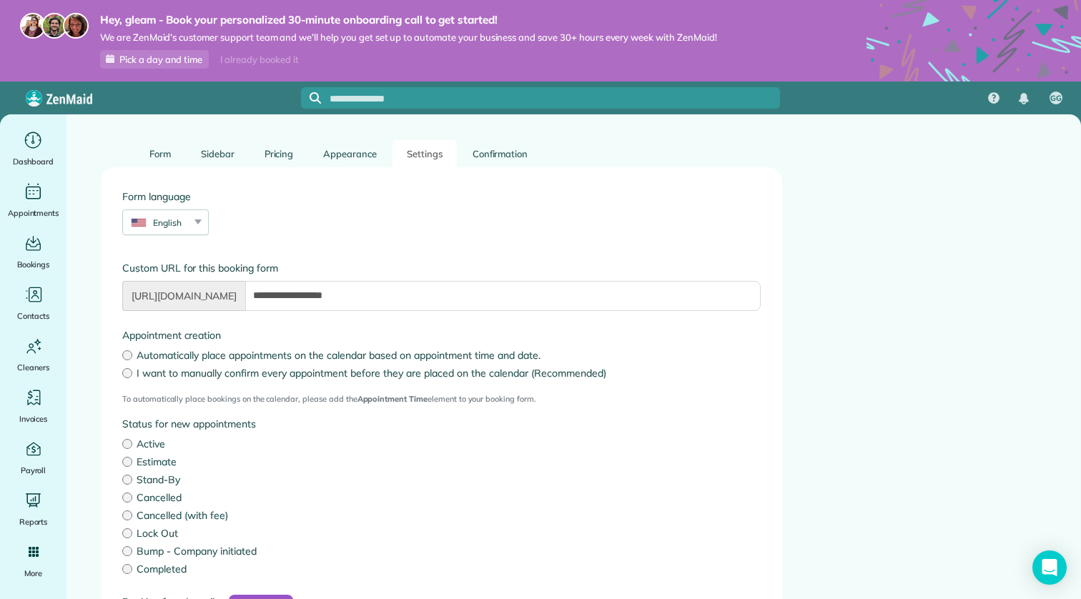
scroll to position [62, 0]
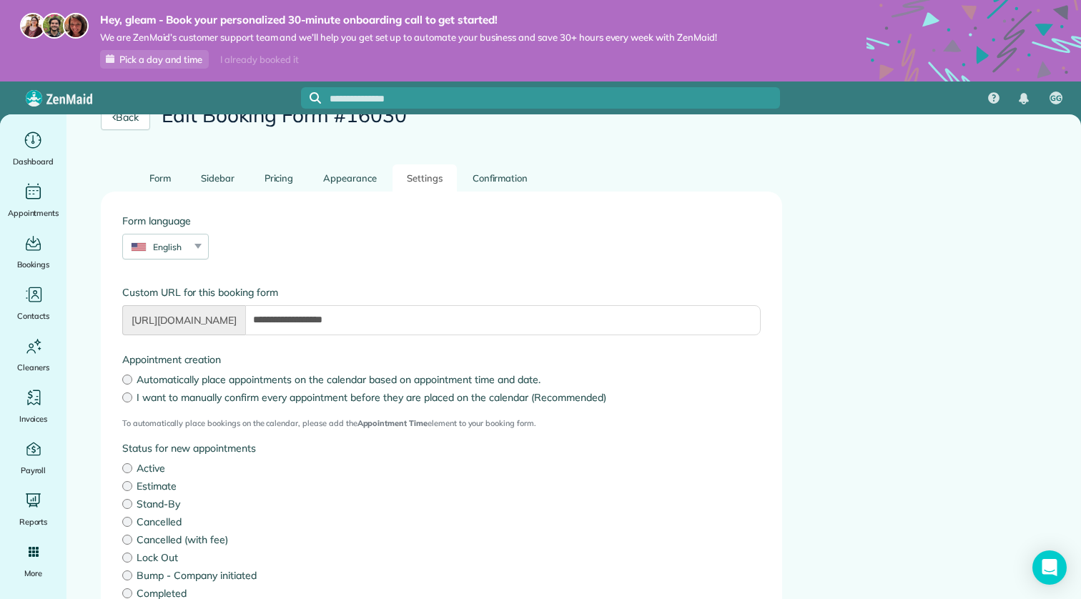
click at [512, 194] on div "**********" at bounding box center [441, 458] width 681 height 533
click at [509, 168] on link "Confirmation" at bounding box center [500, 178] width 84 height 28
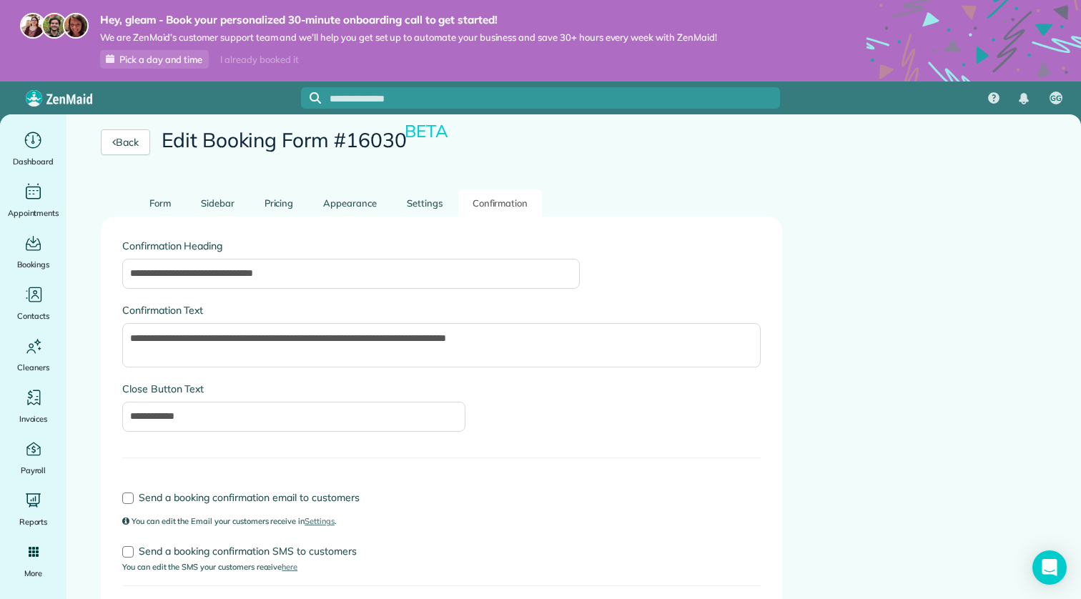
scroll to position [34, 0]
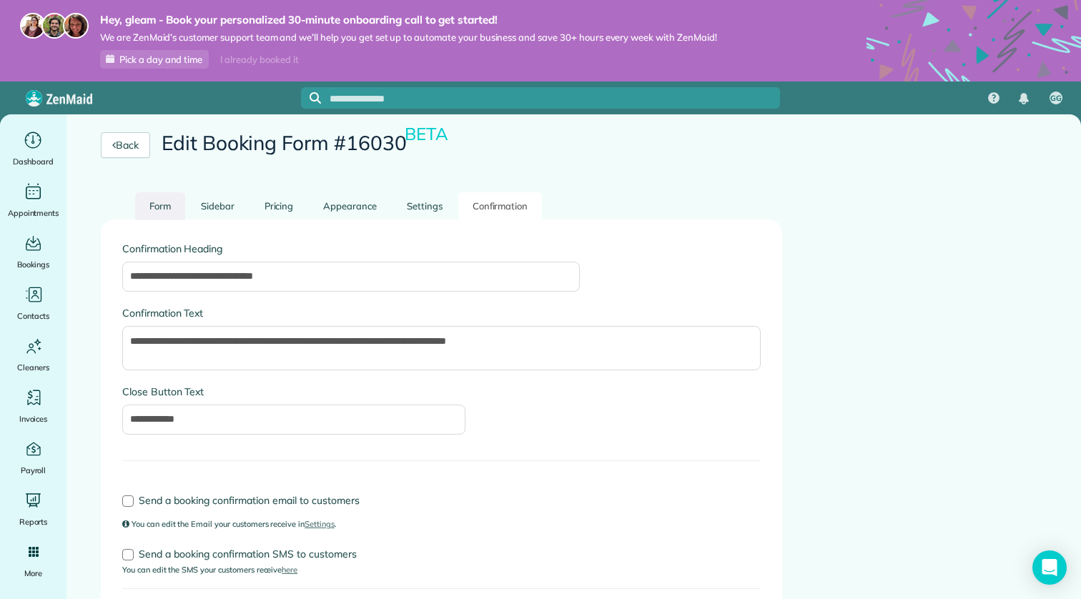
click at [154, 204] on link "Form" at bounding box center [160, 206] width 50 height 28
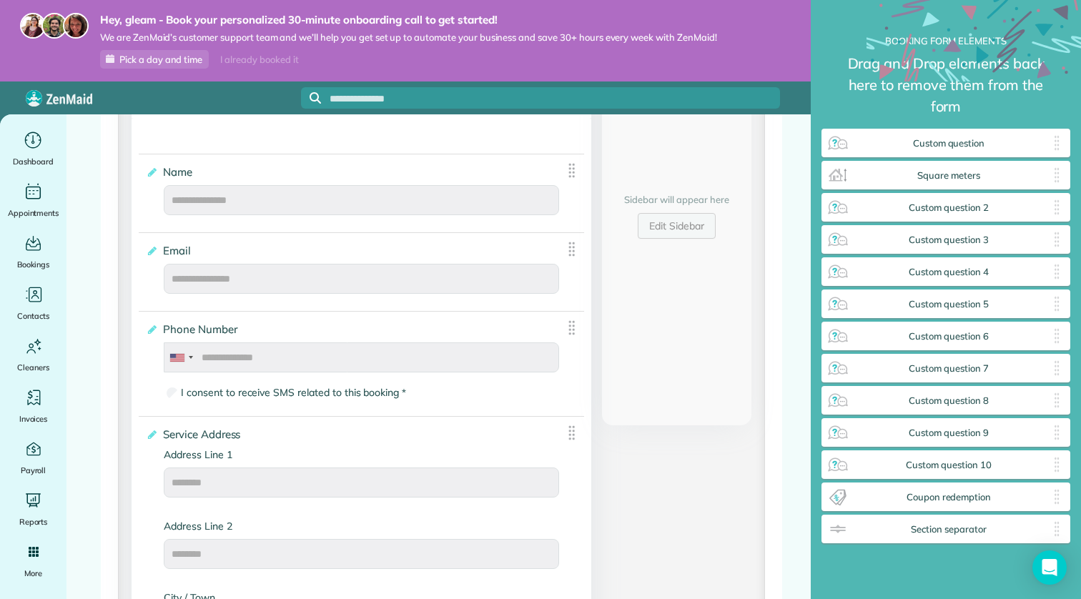
click at [700, 227] on link "Edit Sidebar" at bounding box center [676, 226] width 78 height 26
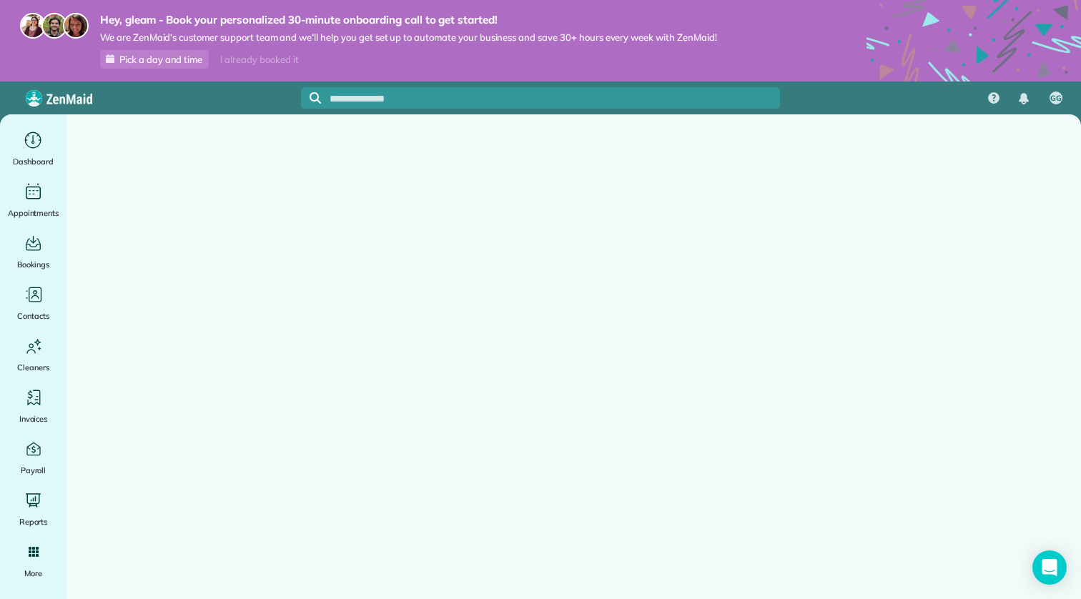
scroll to position [29, 0]
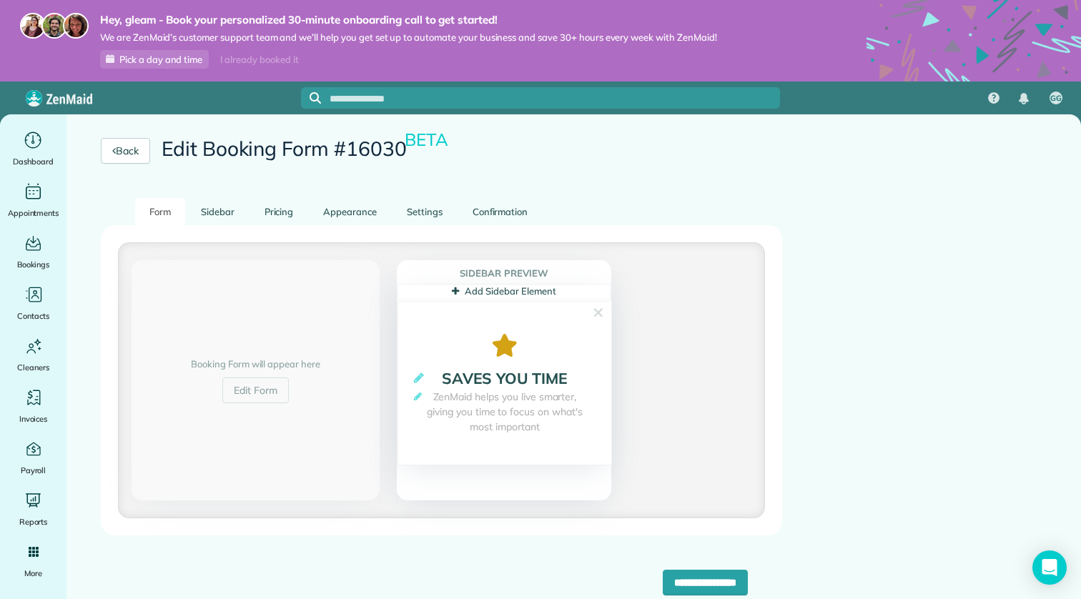
click at [517, 290] on link "Add Sidebar Element" at bounding box center [504, 290] width 104 height 11
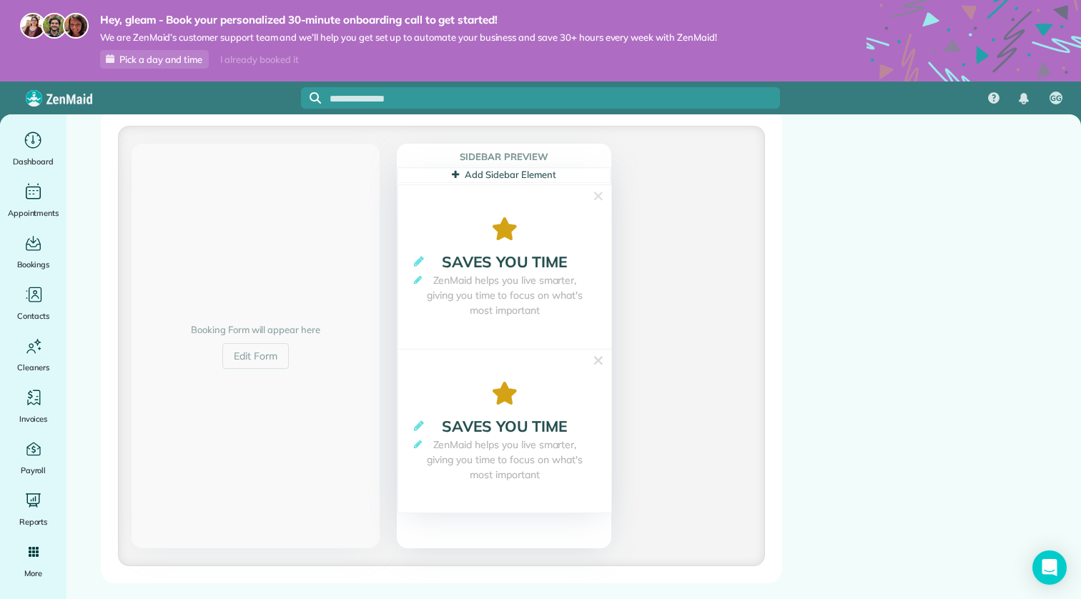
scroll to position [193, 0]
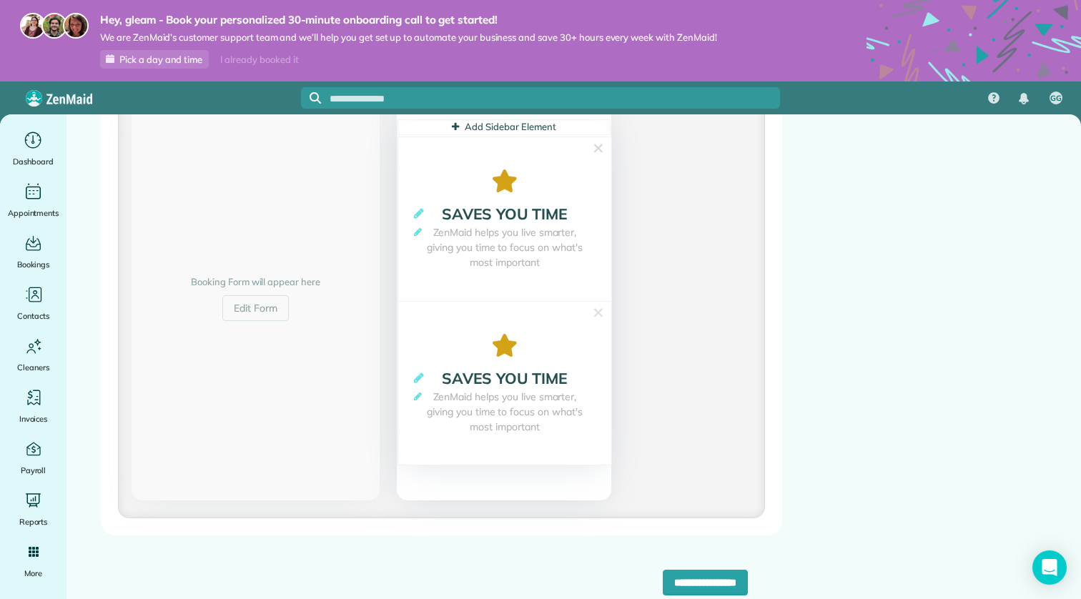
click at [527, 370] on span "Saves you time" at bounding box center [504, 378] width 125 height 19
click at [524, 380] on span "Saves you time" at bounding box center [504, 378] width 125 height 19
click at [445, 382] on span "Saves you time" at bounding box center [504, 378] width 125 height 19
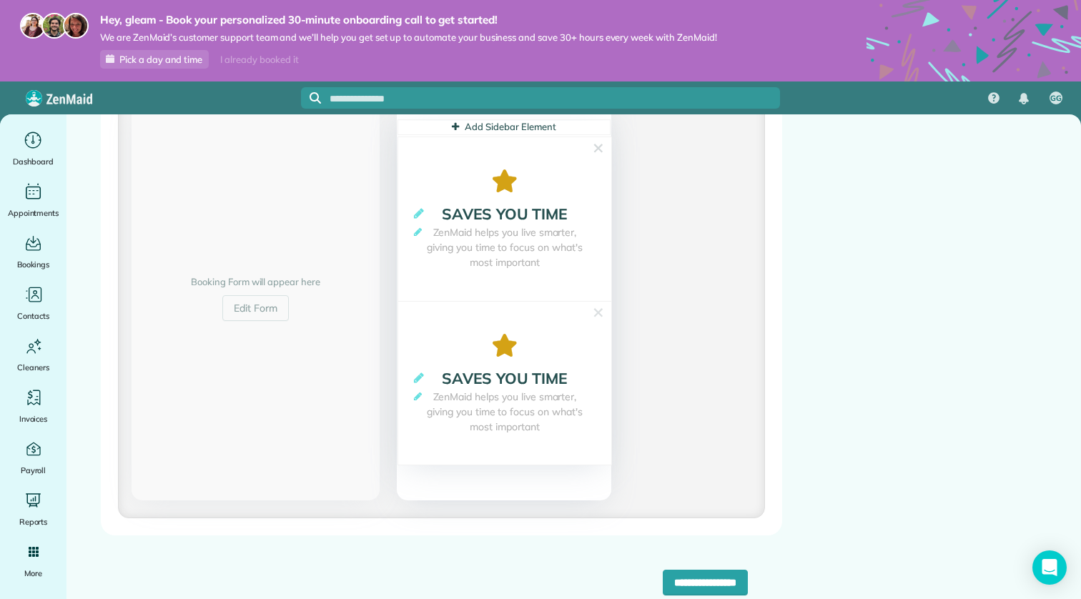
click at [430, 382] on strong "**********" at bounding box center [504, 378] width 184 height 23
click at [420, 377] on icon at bounding box center [419, 378] width 10 height 12
click at [597, 318] on link "✕" at bounding box center [598, 313] width 13 height 23
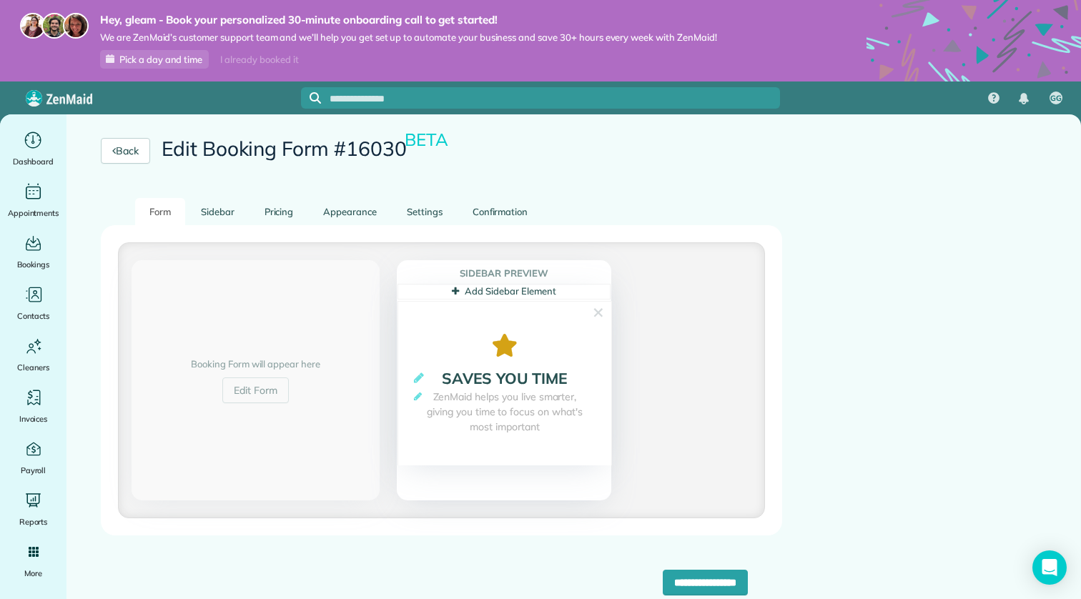
scroll to position [29, 0]
click at [600, 314] on link "✕" at bounding box center [598, 313] width 13 height 23
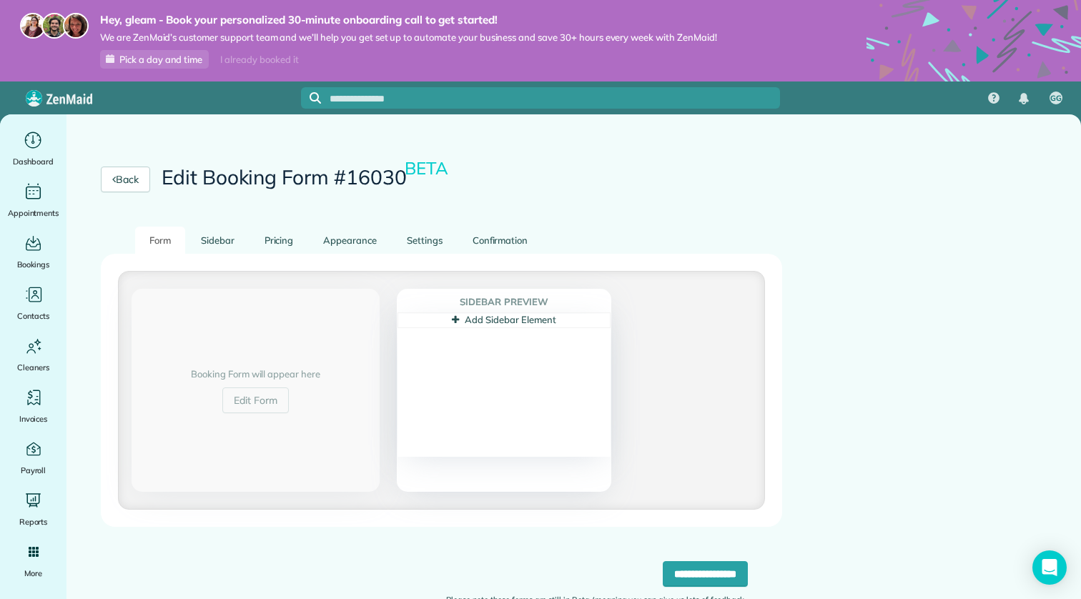
scroll to position [0, 0]
click at [457, 321] on icon at bounding box center [455, 319] width 7 height 9
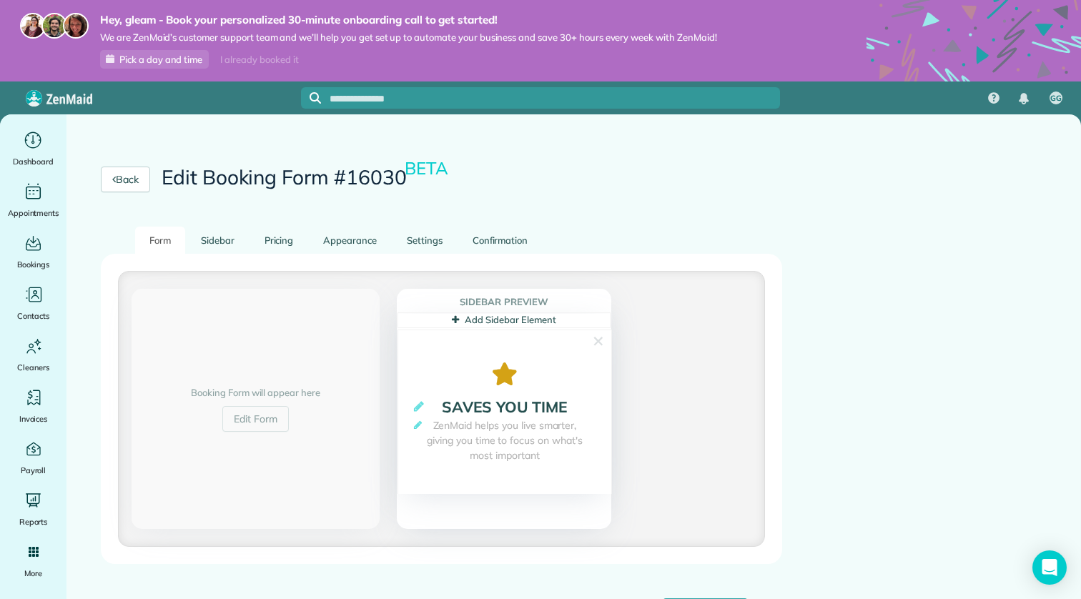
click at [467, 399] on span "Saves you time" at bounding box center [504, 406] width 125 height 19
click at [420, 402] on icon at bounding box center [419, 406] width 10 height 12
click at [480, 407] on input "**********" at bounding box center [504, 411] width 184 height 30
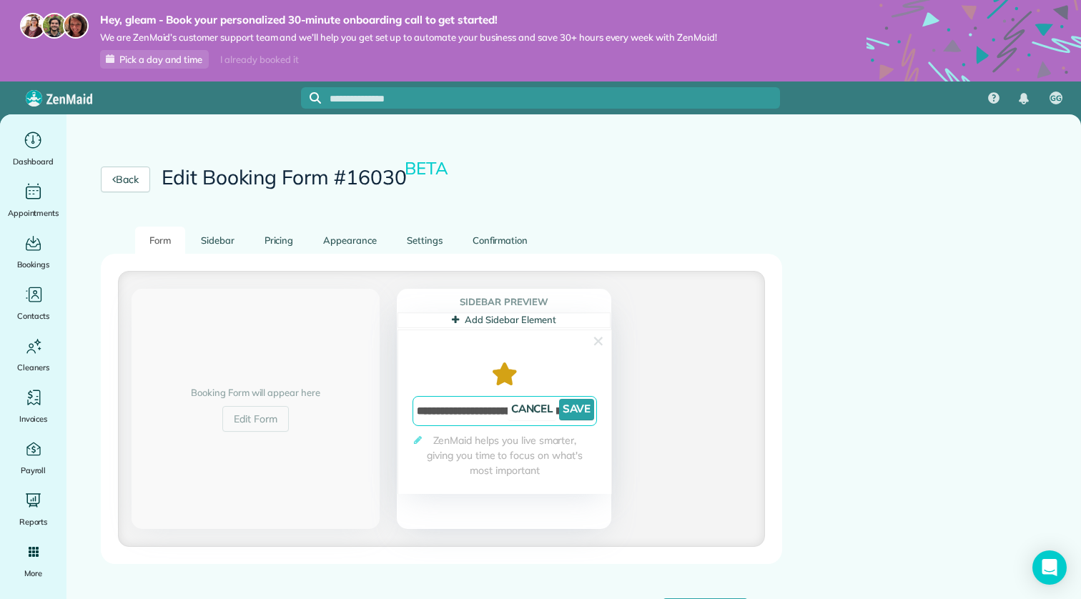
scroll to position [0, 10]
click at [468, 444] on span "ZenMaid helps you live smarter, giving you time to focus on what's most importa…" at bounding box center [504, 455] width 184 height 45
click at [418, 442] on icon at bounding box center [418, 439] width 8 height 9
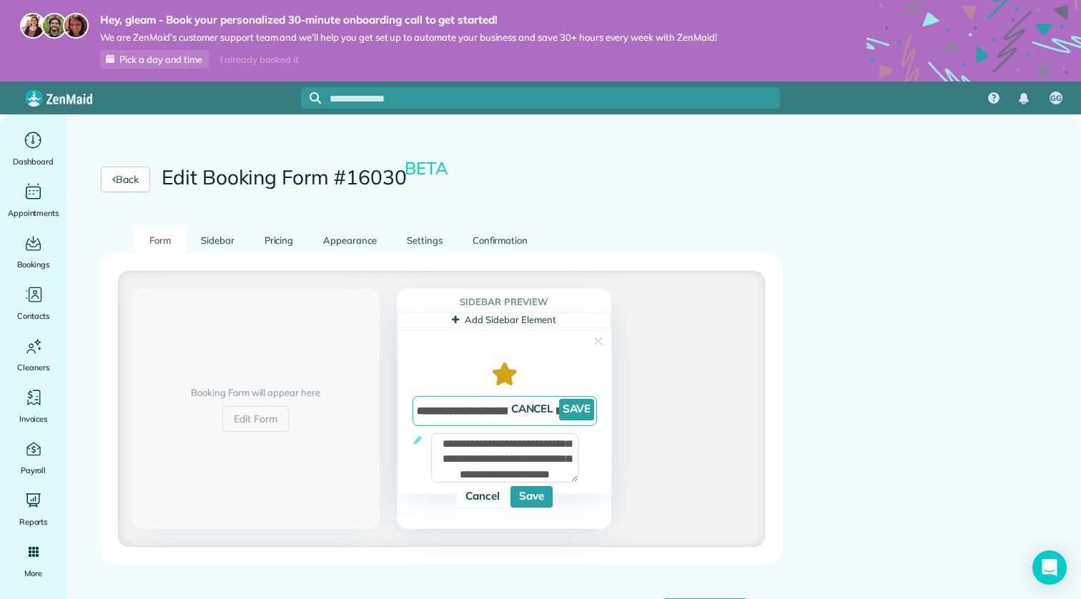
type input "**********"
click at [465, 443] on textarea "**********" at bounding box center [504, 457] width 147 height 49
type textarea "**********"
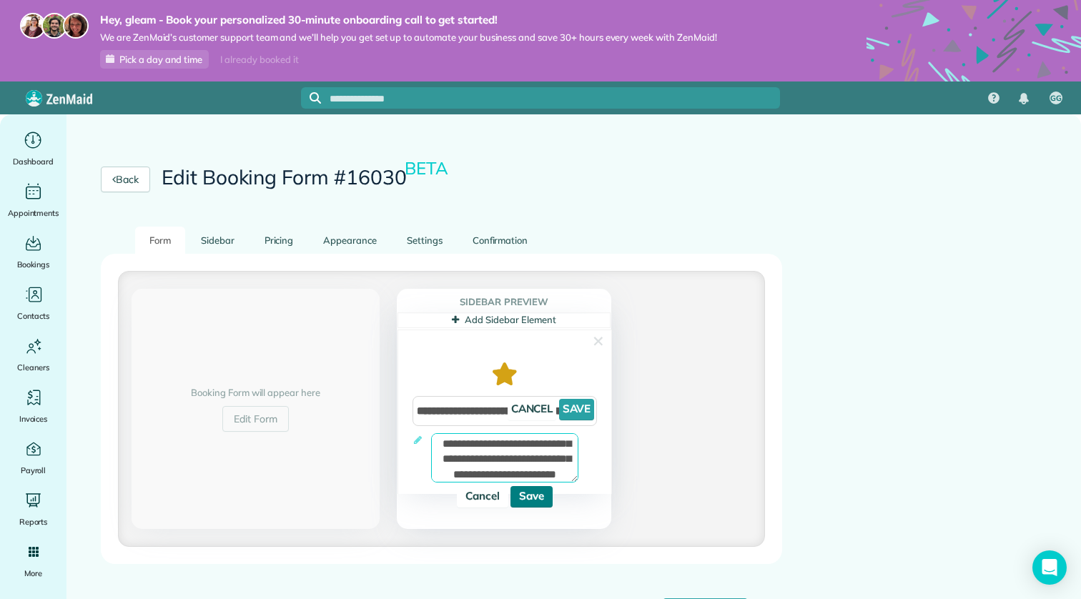
click at [530, 497] on link "Save" at bounding box center [531, 496] width 42 height 21
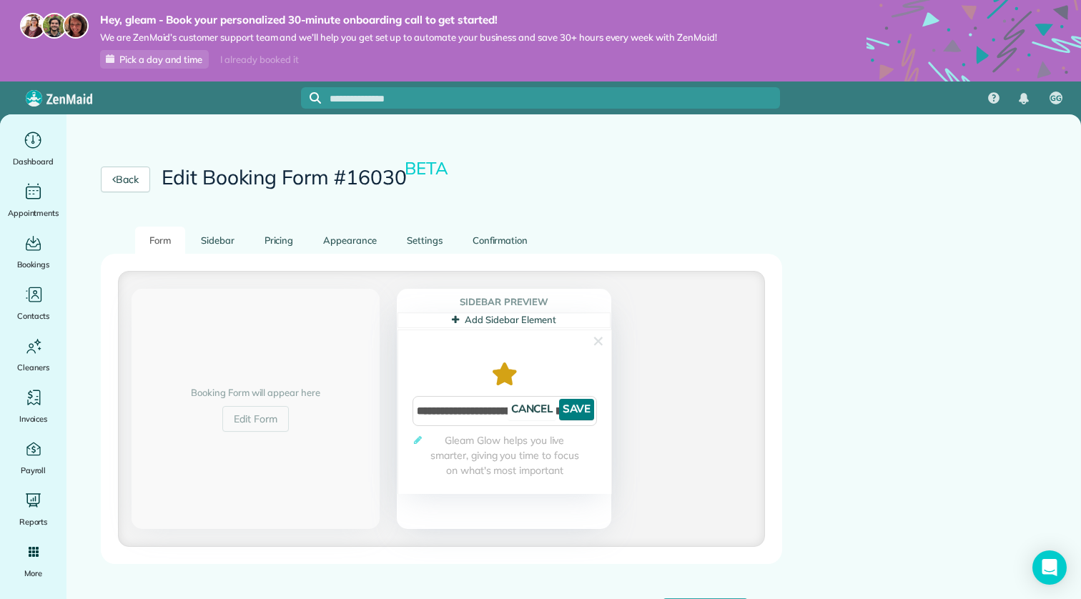
click at [575, 411] on link "Save" at bounding box center [576, 409] width 35 height 21
click at [206, 247] on link "Sidebar" at bounding box center [218, 241] width 62 height 28
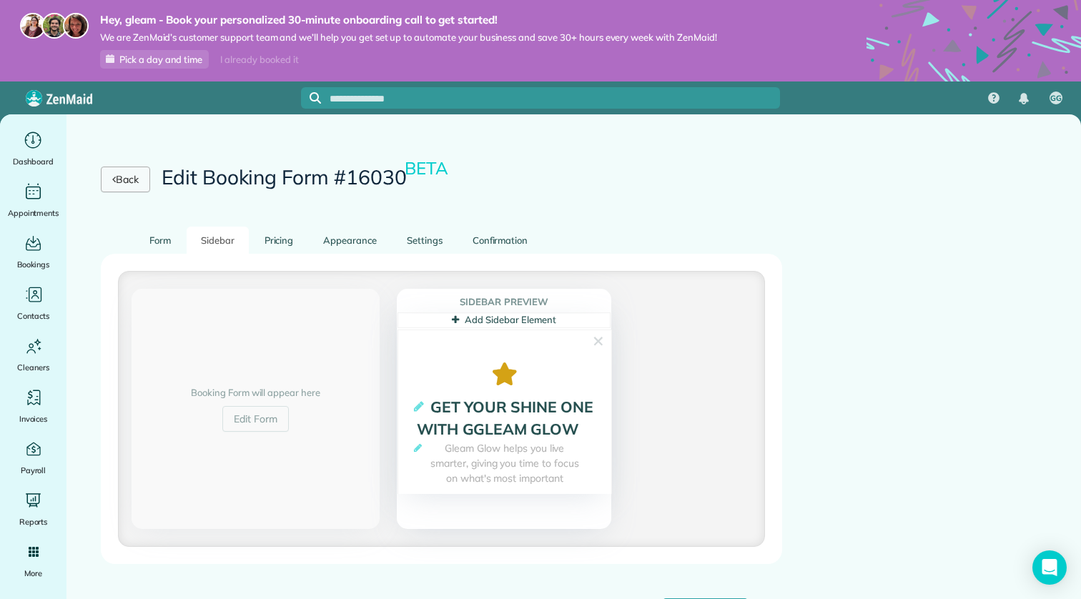
click at [134, 177] on link "Back" at bounding box center [125, 180] width 49 height 26
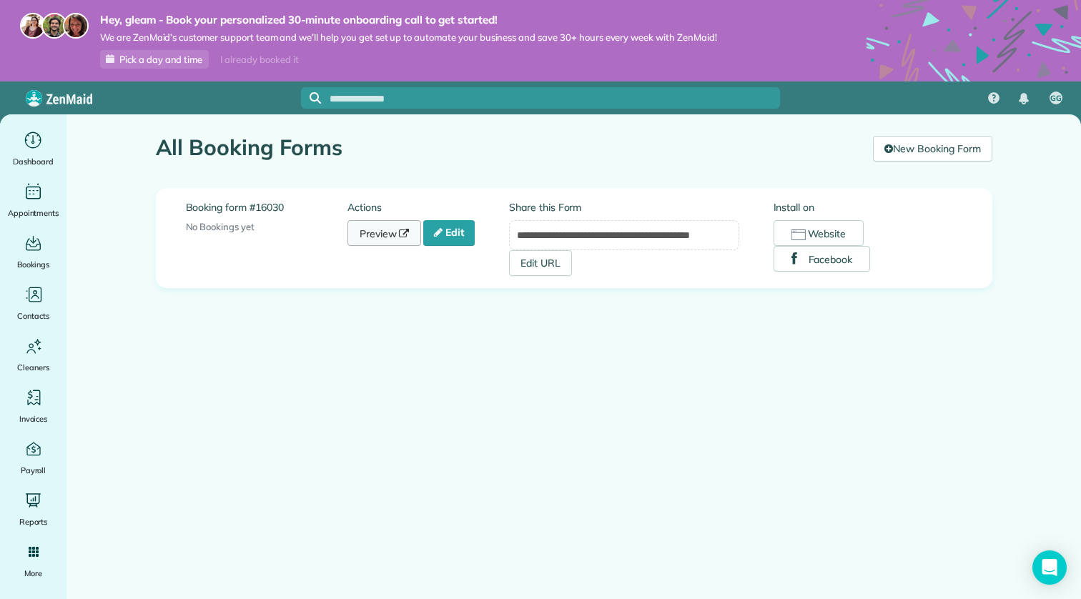
click at [402, 222] on link "Preview" at bounding box center [384, 233] width 74 height 26
click at [455, 229] on link "Edit" at bounding box center [448, 233] width 51 height 26
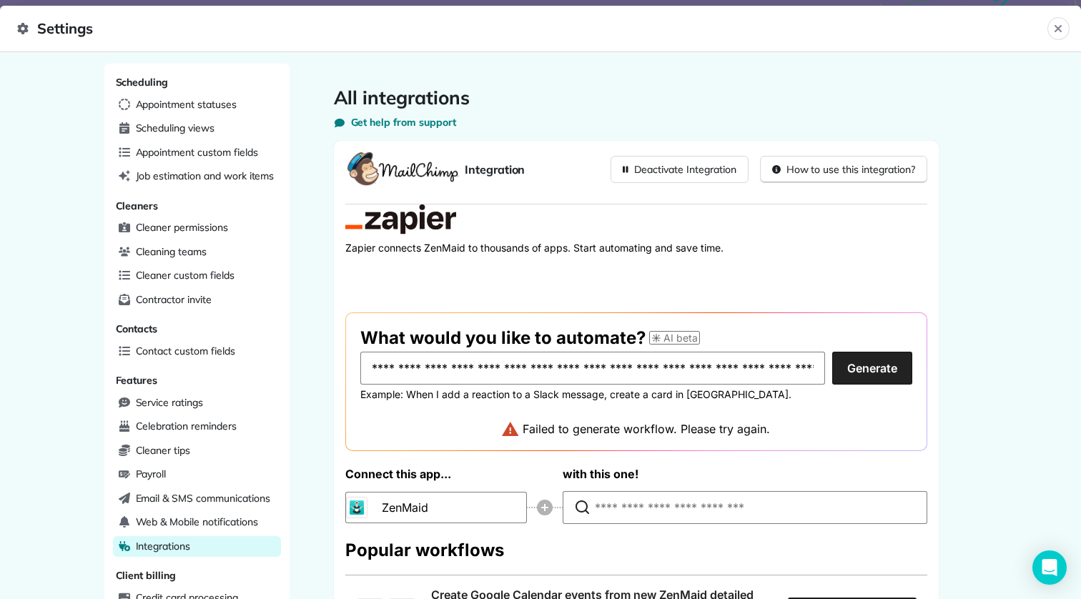
scroll to position [616, 0]
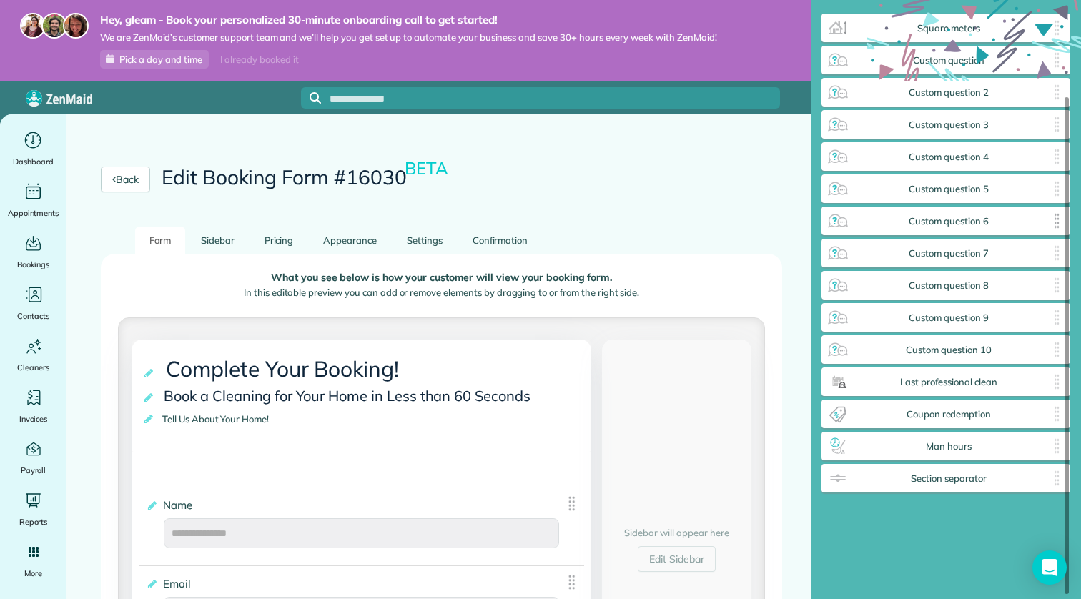
scroll to position [119, 0]
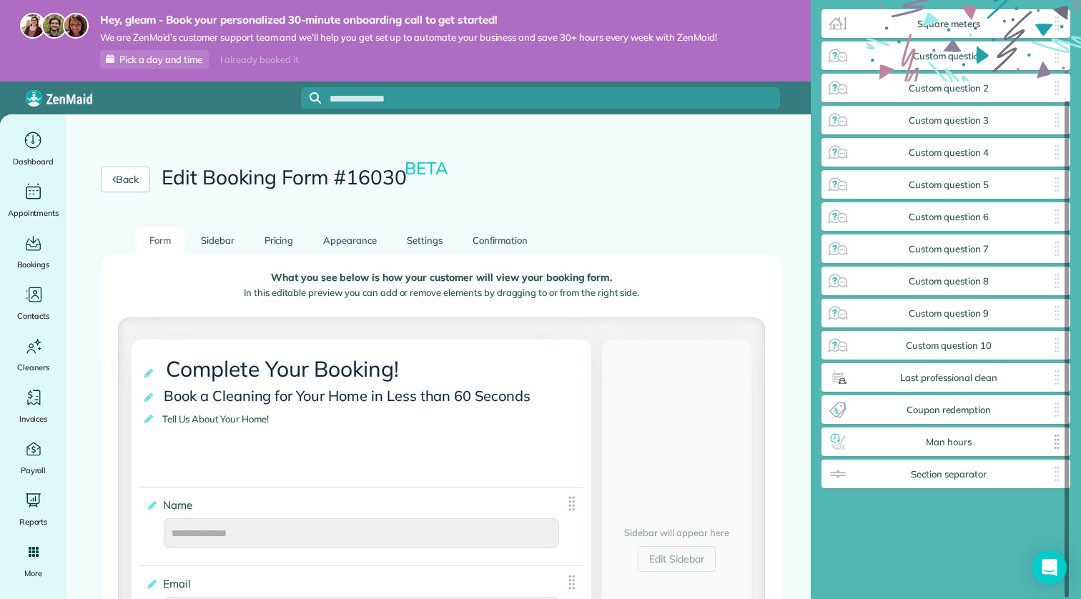
click at [920, 440] on span "Man hours" at bounding box center [948, 442] width 199 height 11
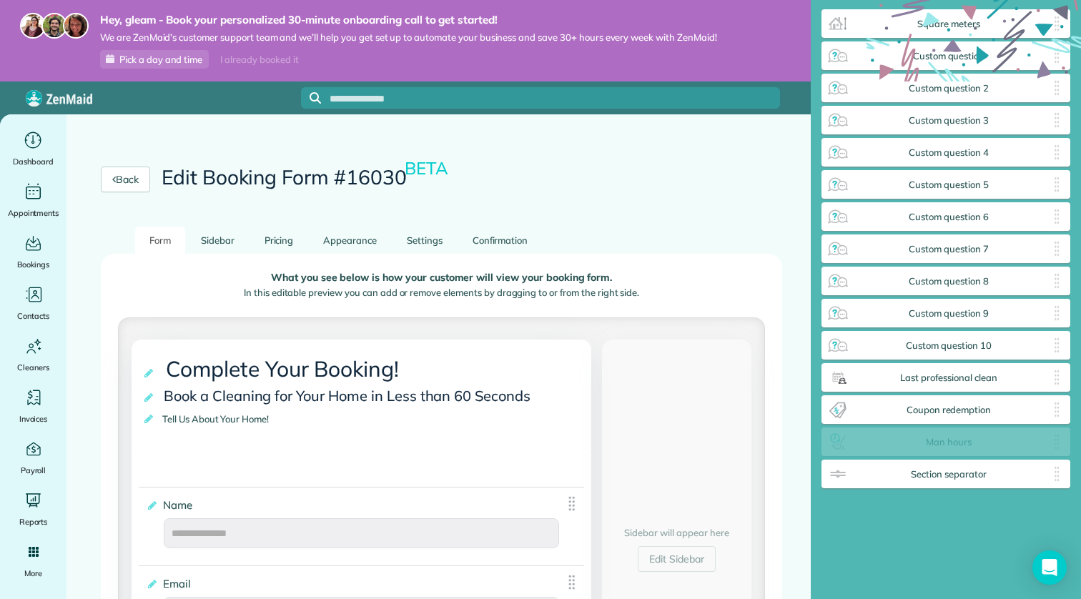
scroll to position [87, 0]
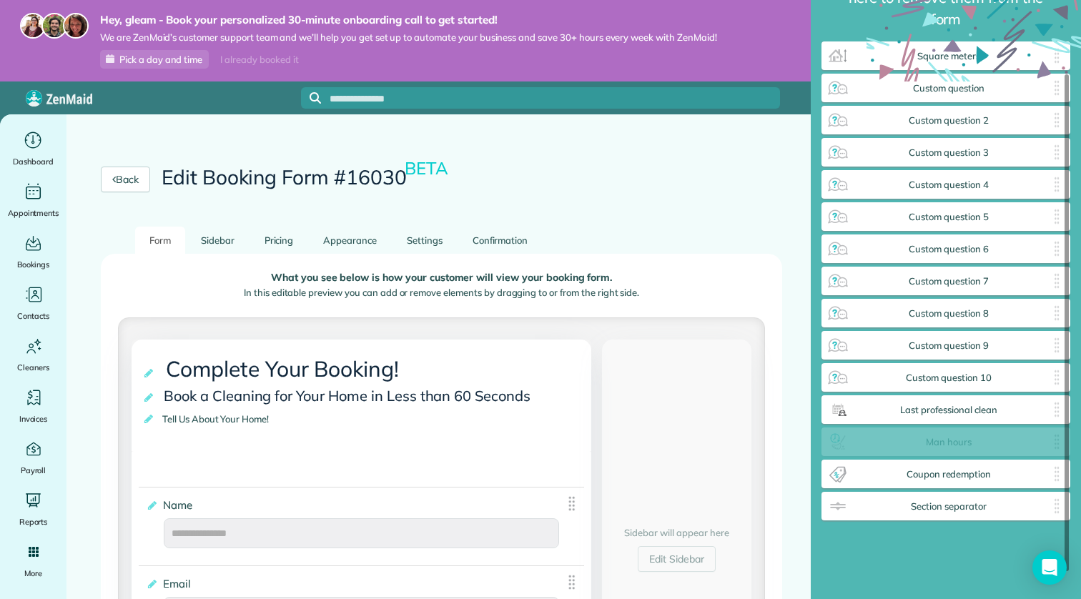
drag, startPoint x: 920, startPoint y: 440, endPoint x: 922, endPoint y: 432, distance: 8.0
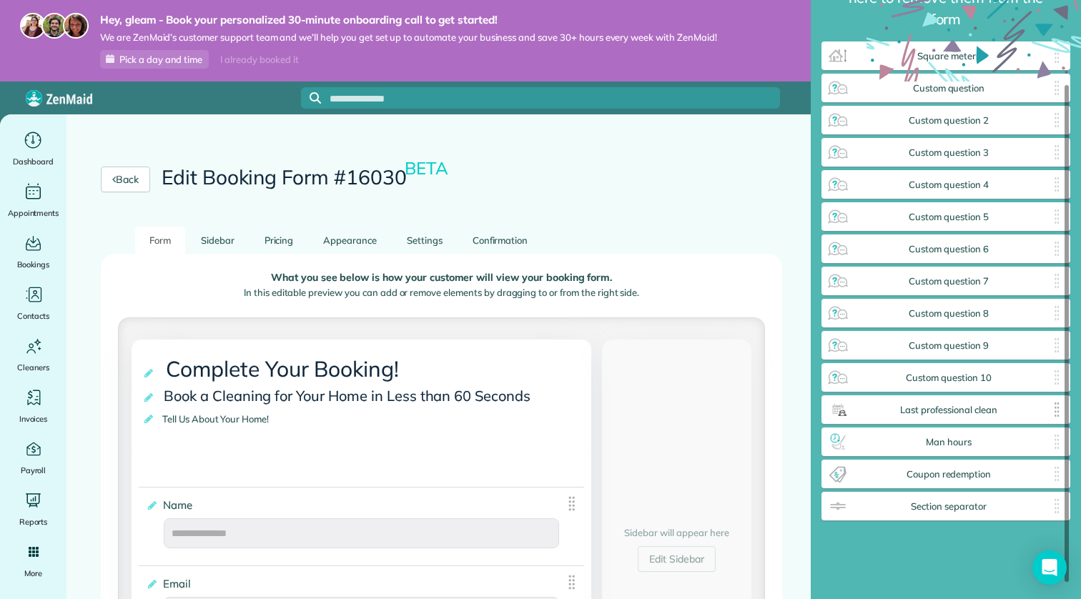
scroll to position [119, 0]
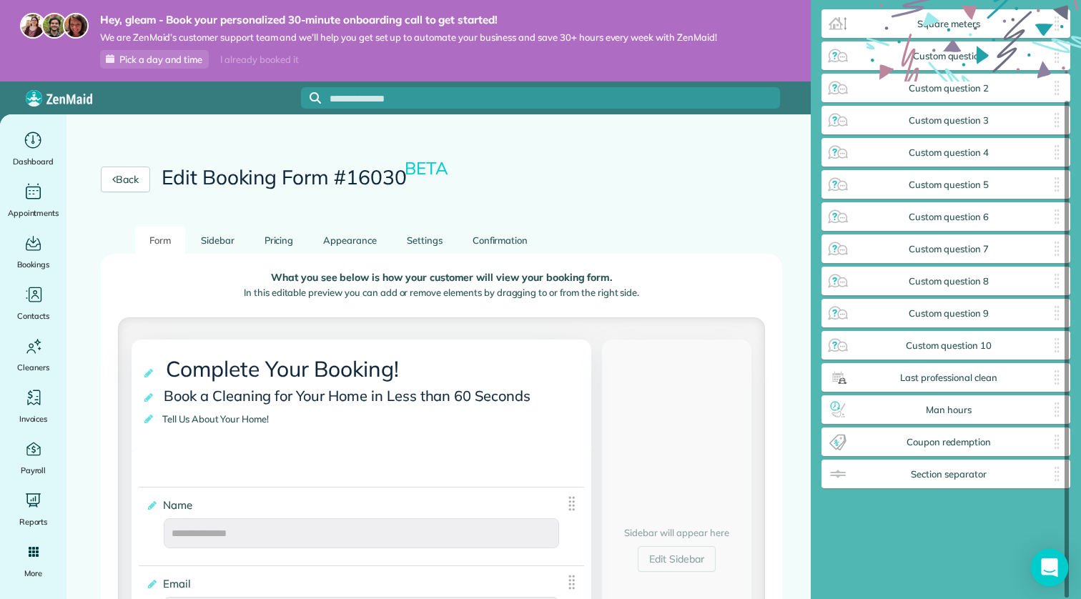
click at [1047, 565] on icon "Open Intercom Messenger" at bounding box center [1049, 567] width 16 height 19
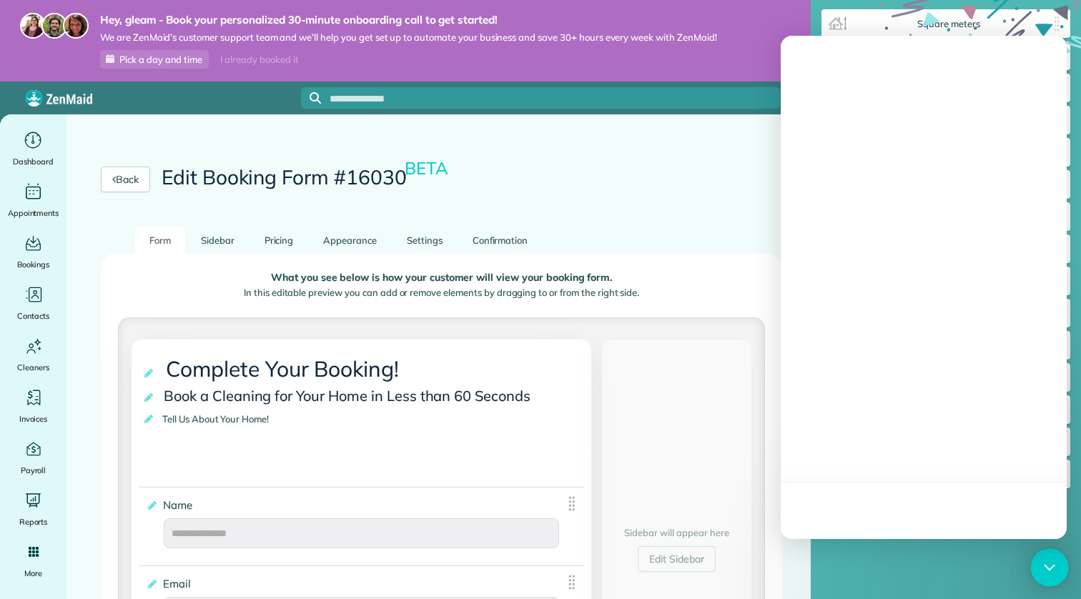
scroll to position [0, 0]
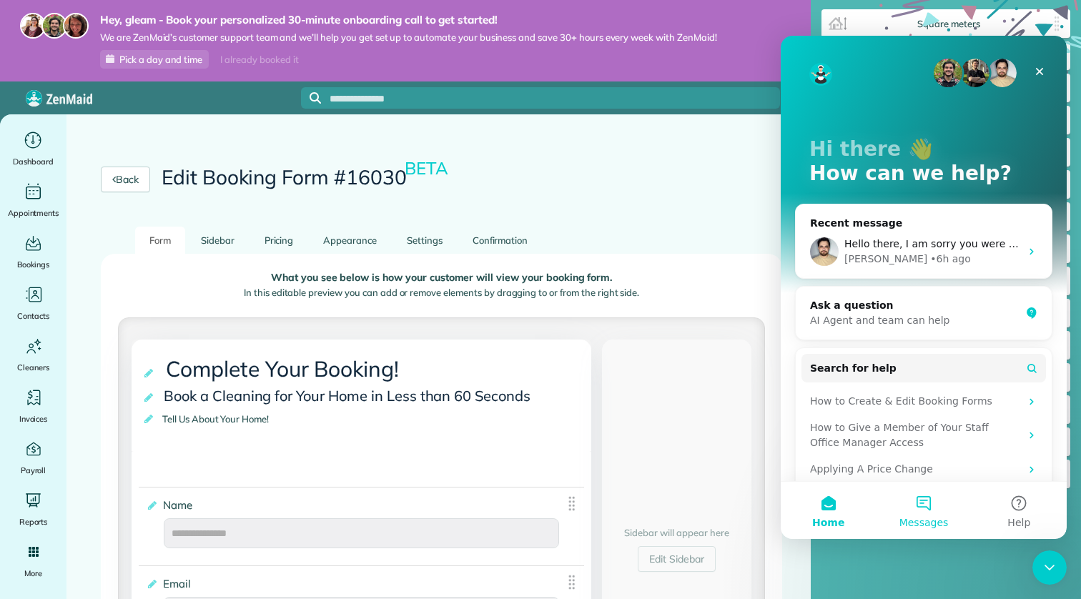
click at [921, 512] on button "Messages" at bounding box center [922, 510] width 95 height 57
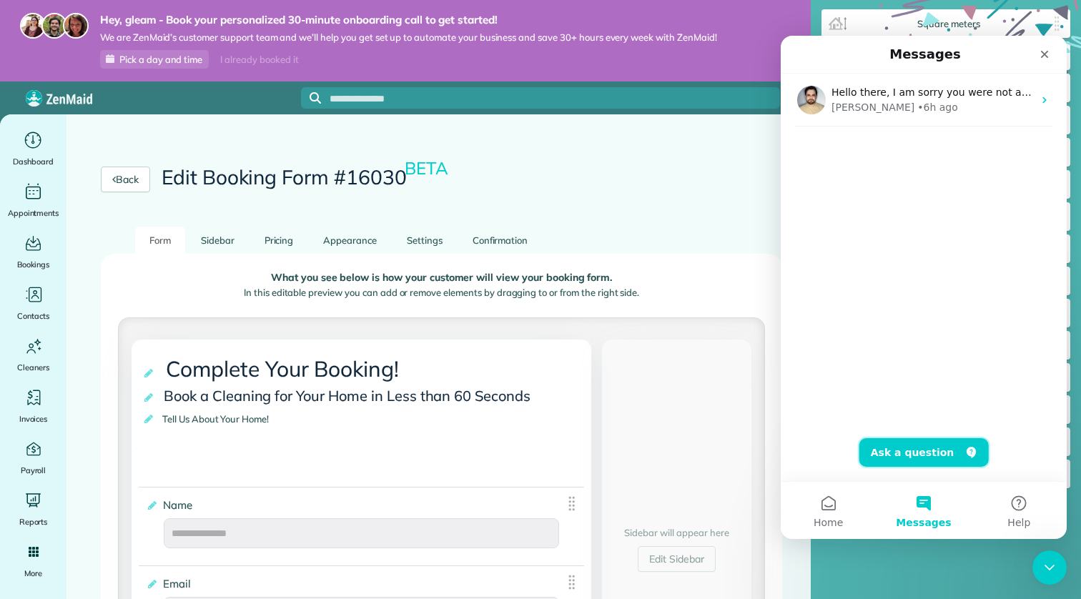
click at [906, 457] on button "Ask a question" at bounding box center [923, 452] width 129 height 29
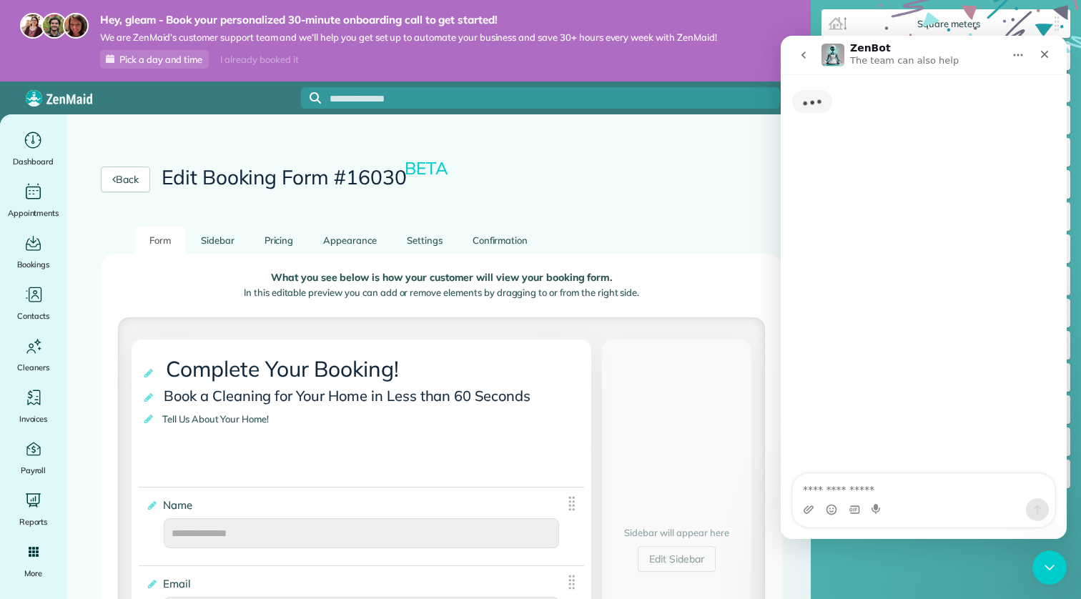
click at [843, 483] on textarea "Ask a question…" at bounding box center [924, 486] width 262 height 24
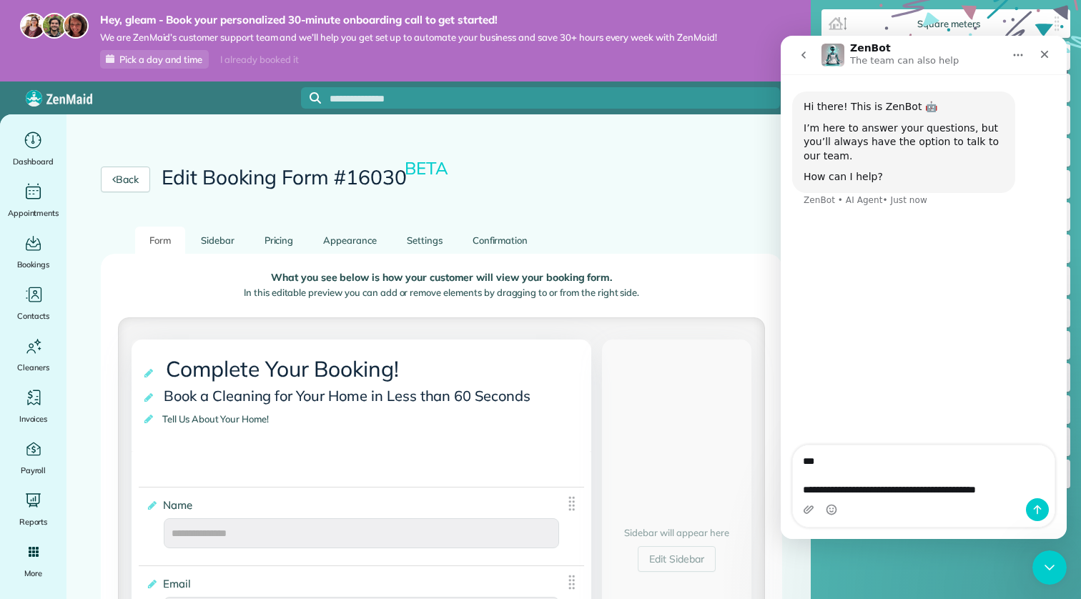
type textarea "**********"
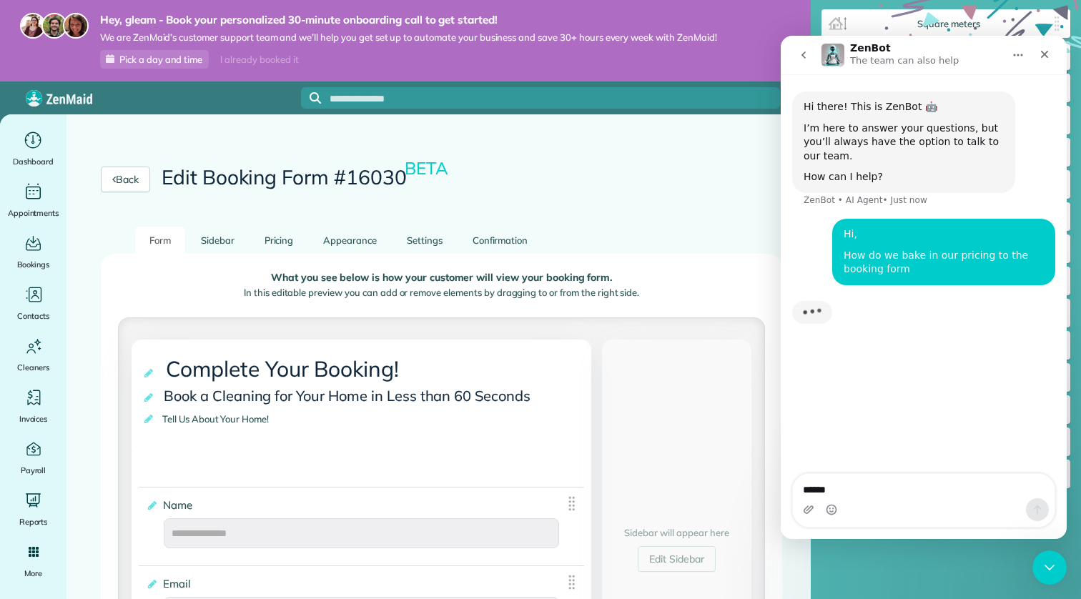
type textarea "******"
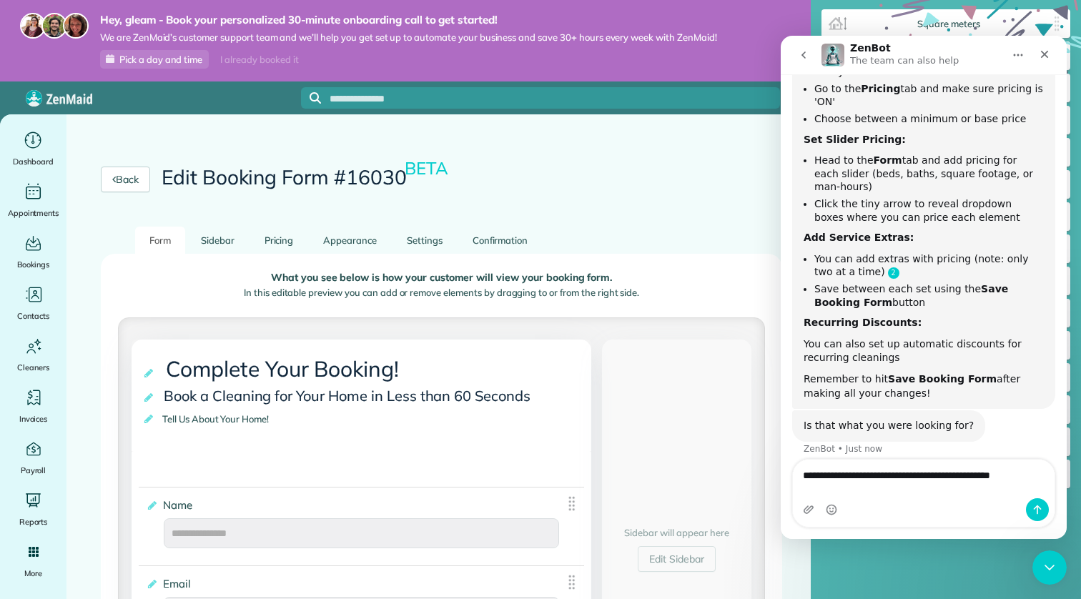
scroll to position [334, 0]
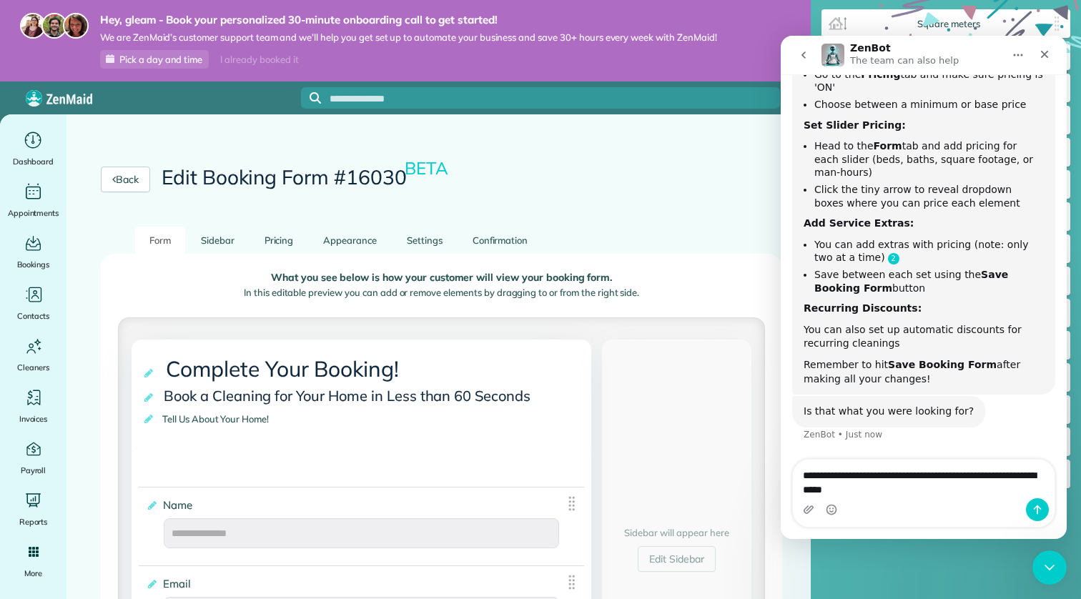
type textarea "**********"
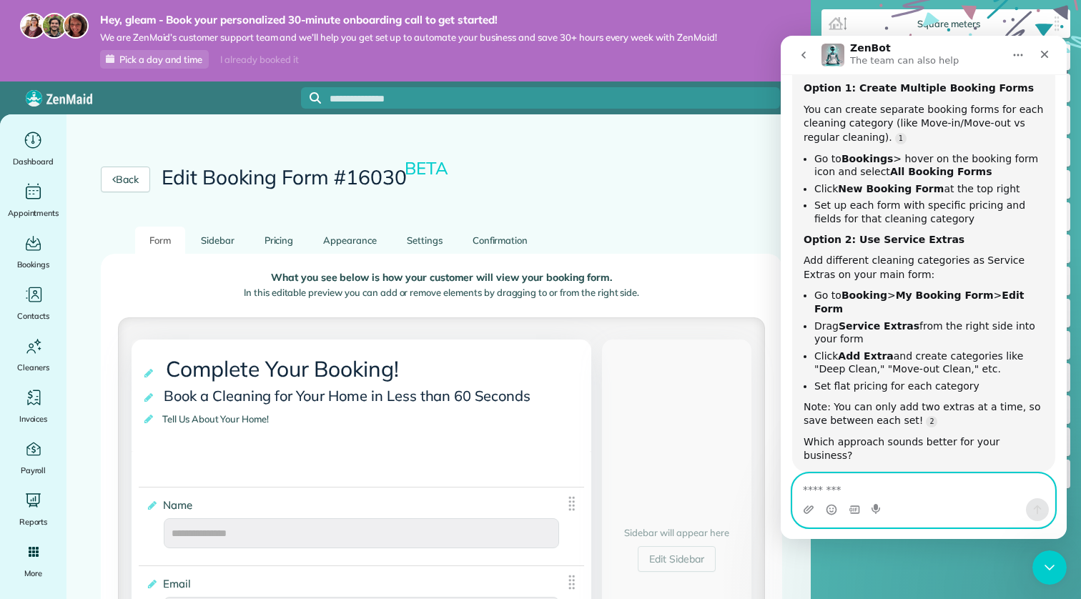
scroll to position [771, 0]
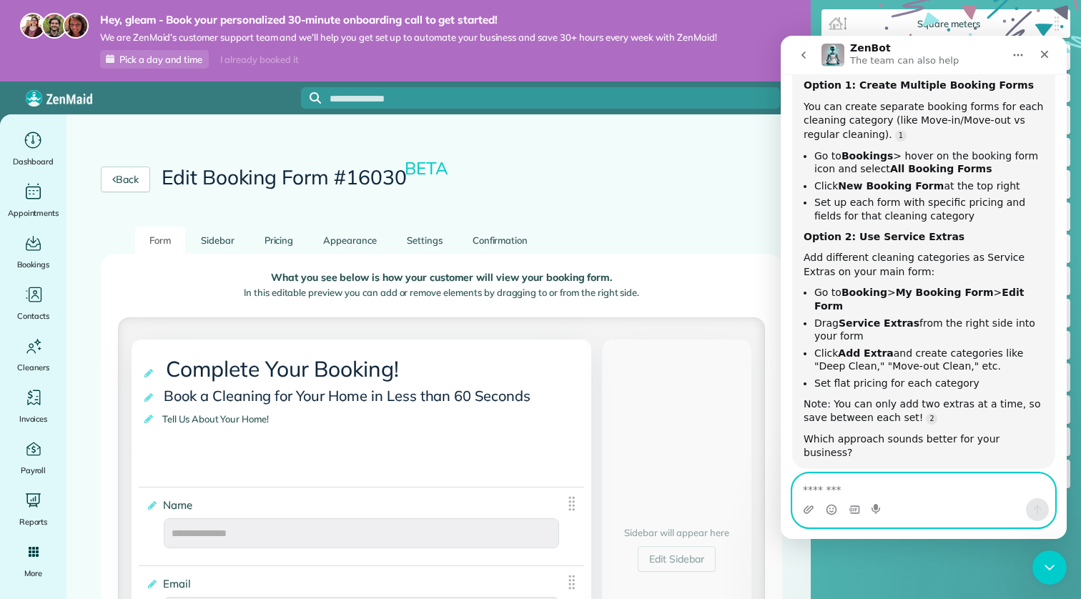
click at [843, 486] on textarea "Message…" at bounding box center [924, 486] width 262 height 24
type textarea "**********"
